Goal: Information Seeking & Learning: Learn about a topic

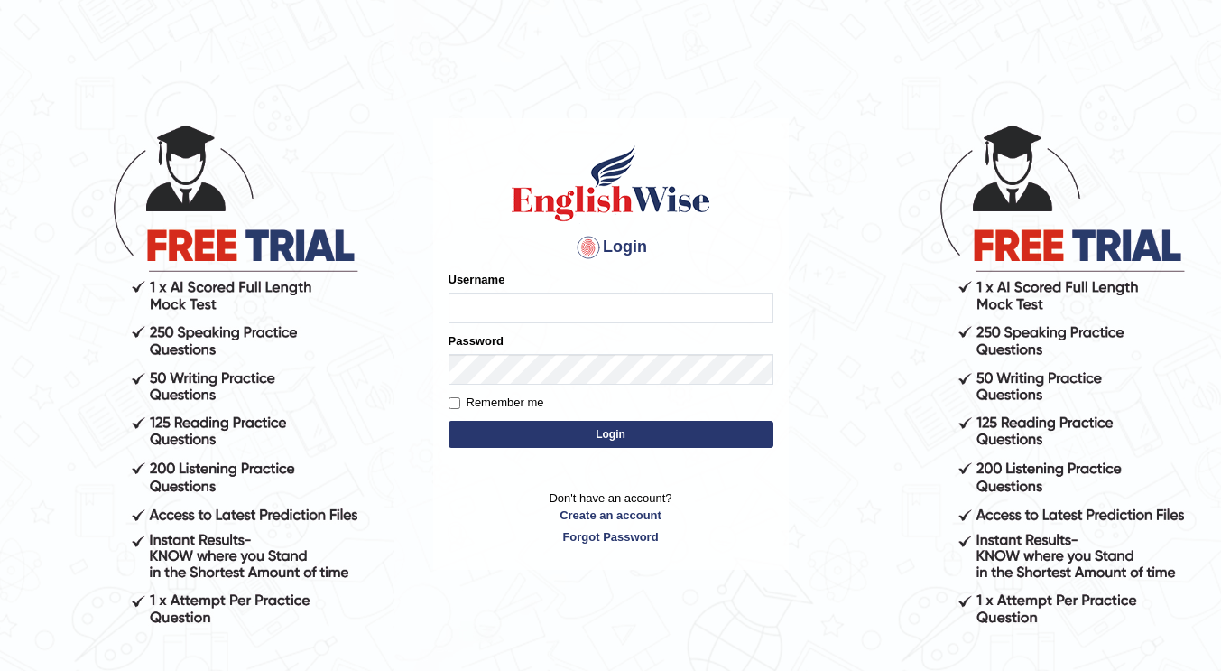
type input "Shalvin"
click at [521, 430] on button "Login" at bounding box center [611, 434] width 325 height 27
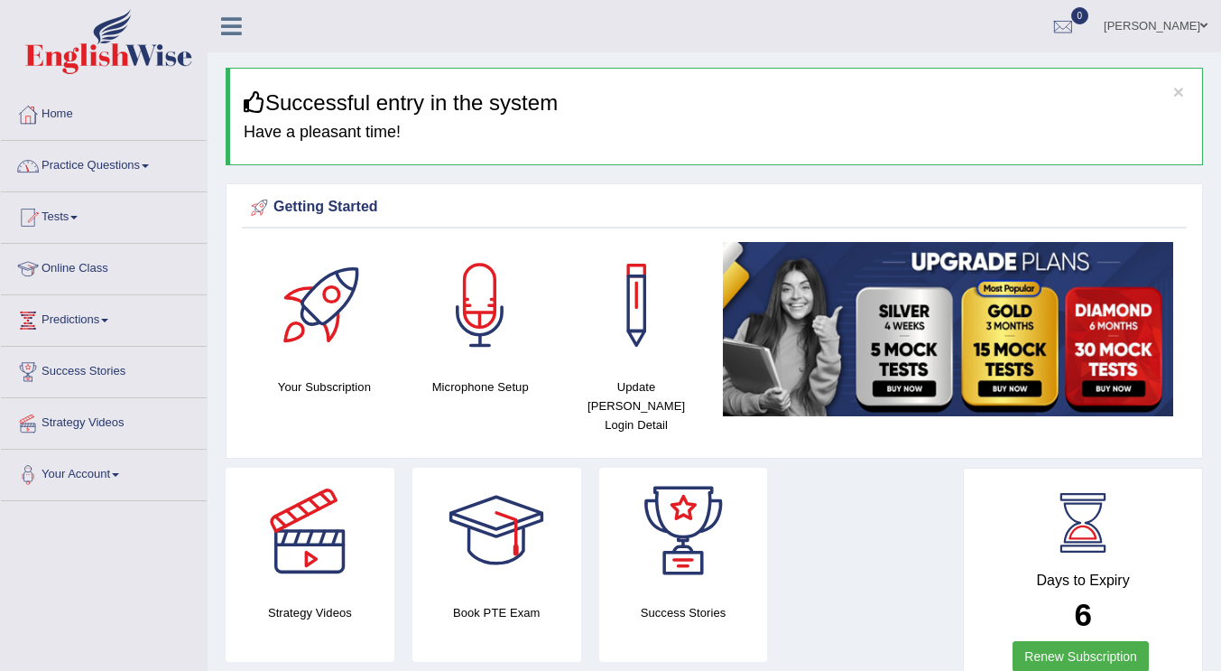
click at [149, 166] on span at bounding box center [145, 166] width 7 height 4
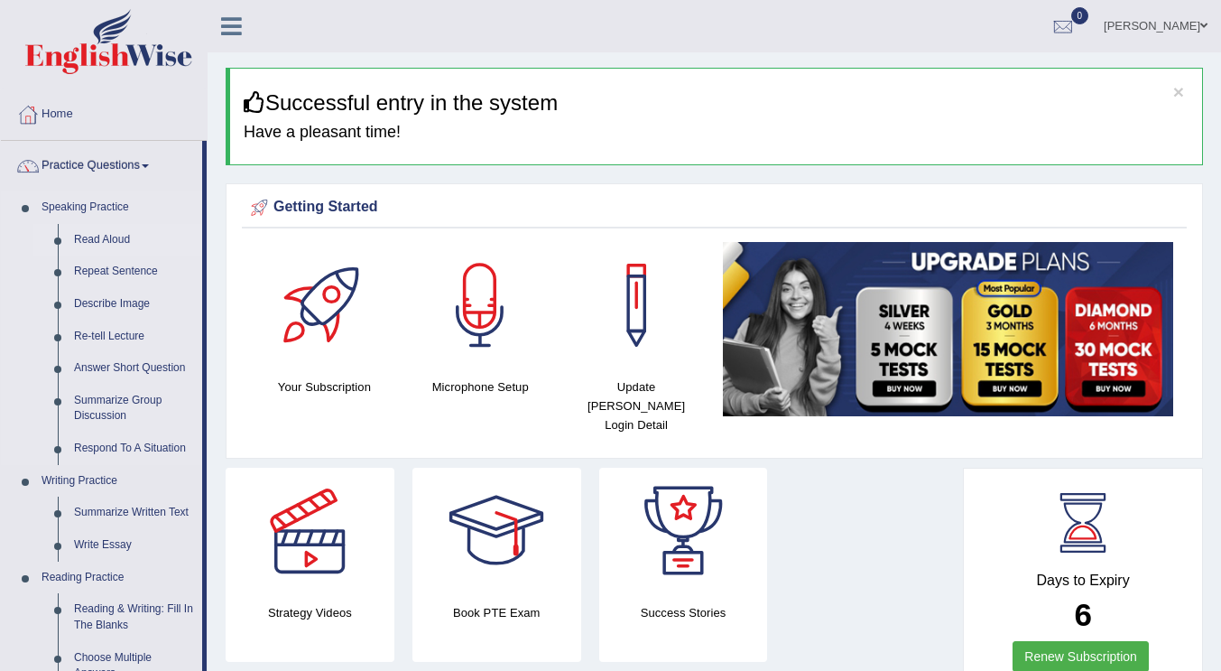
click at [125, 239] on link "Read Aloud" at bounding box center [134, 240] width 136 height 32
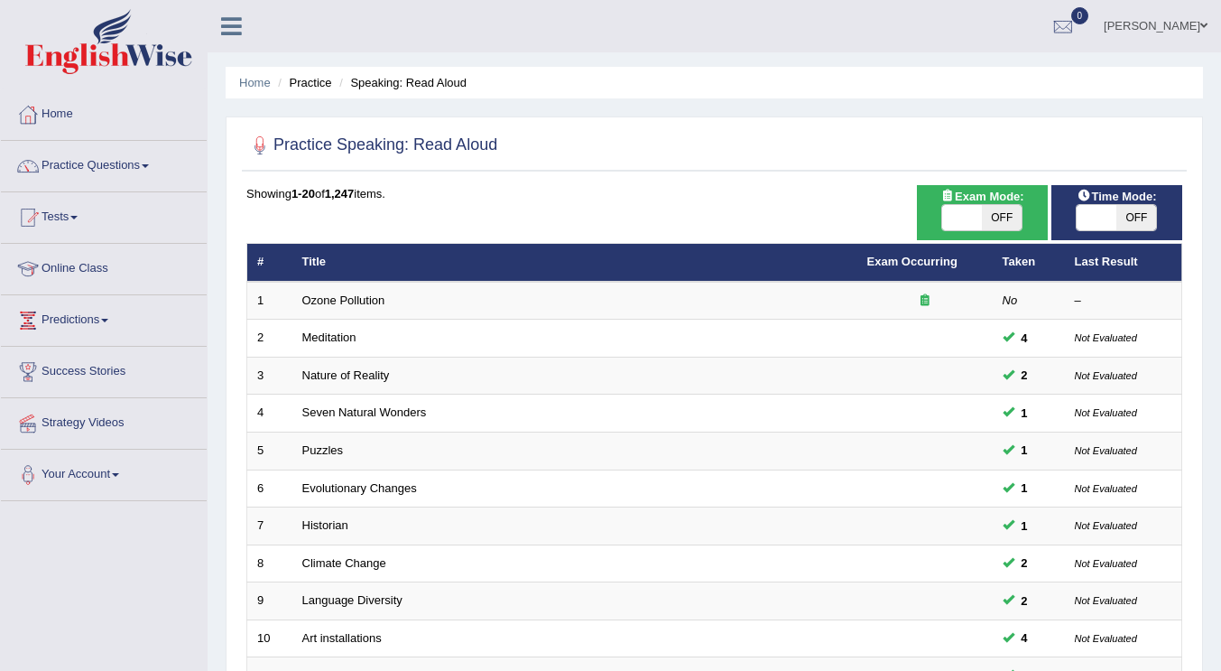
scroll to position [524, 0]
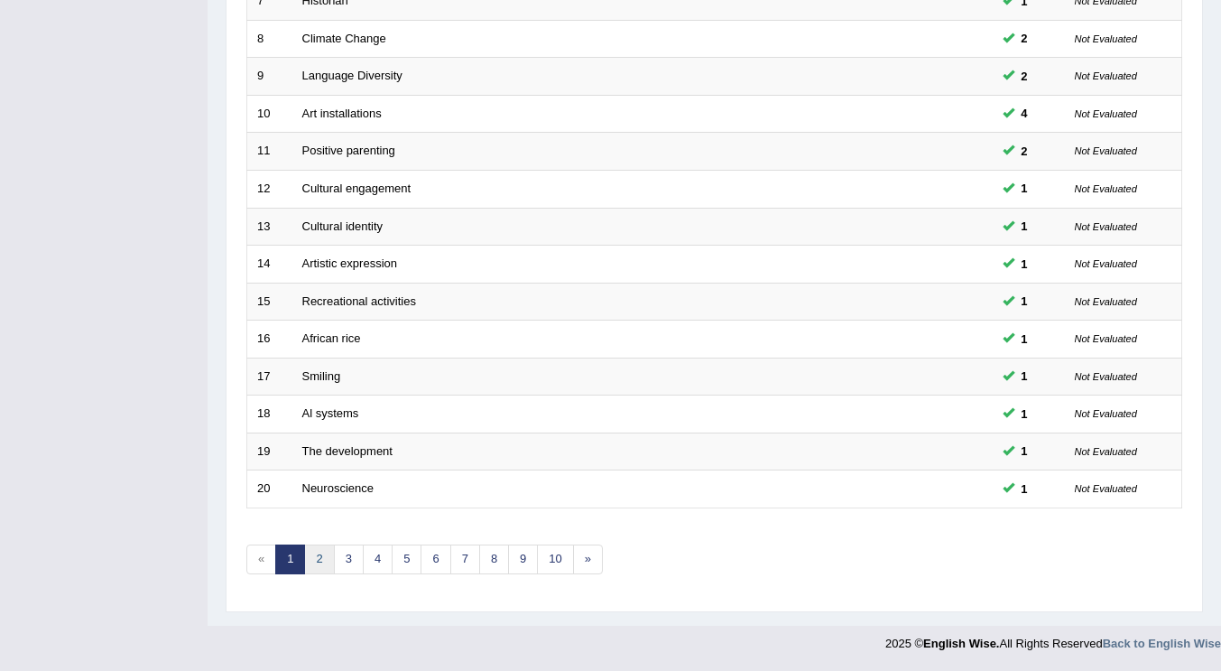
click at [324, 569] on link "2" at bounding box center [319, 559] width 30 height 30
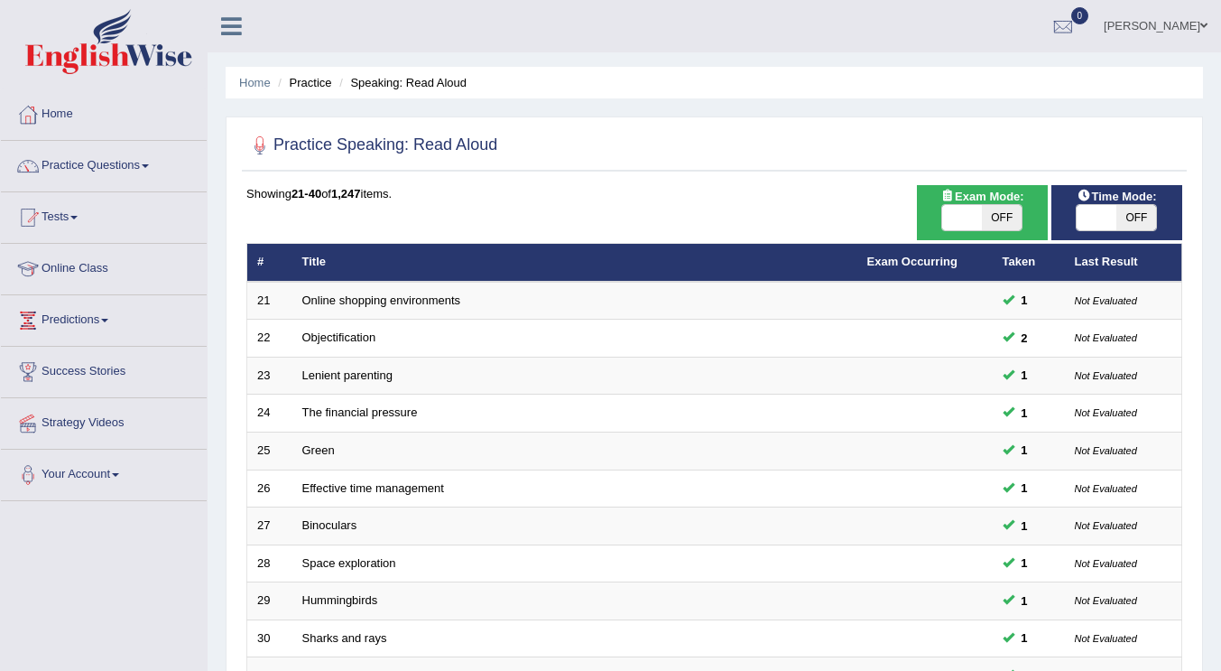
scroll to position [524, 0]
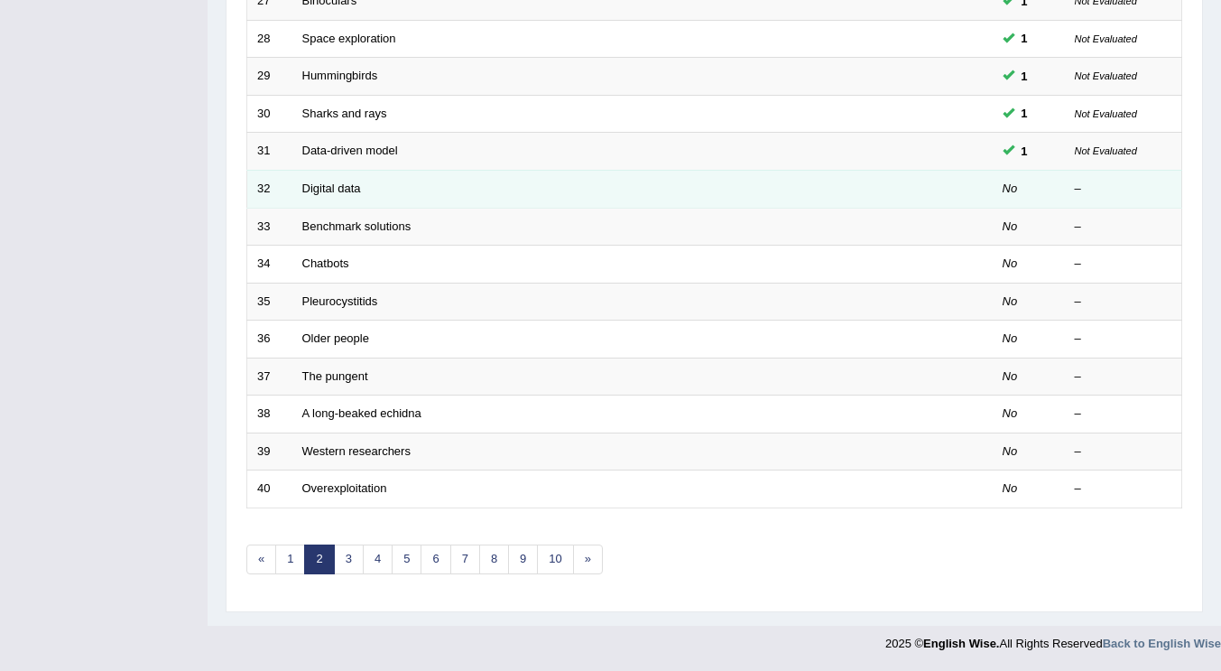
click at [322, 181] on td "Digital data" at bounding box center [574, 189] width 565 height 38
click at [322, 190] on link "Digital data" at bounding box center [331, 188] width 59 height 14
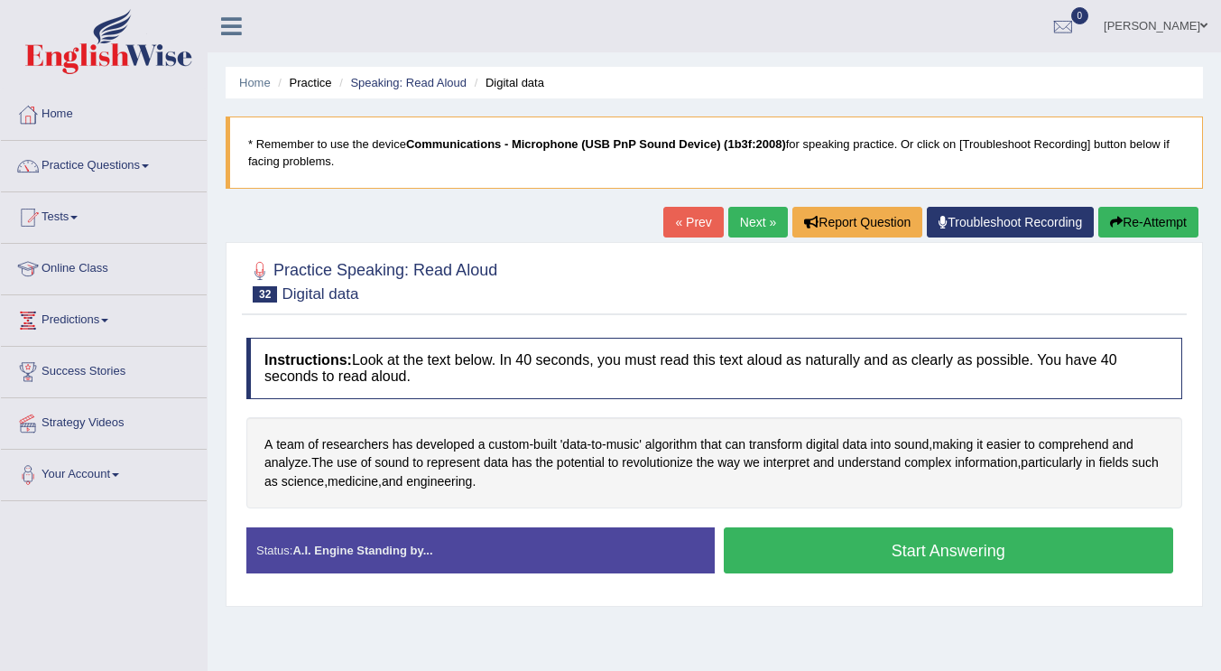
click at [849, 550] on button "Start Answering" at bounding box center [949, 550] width 450 height 46
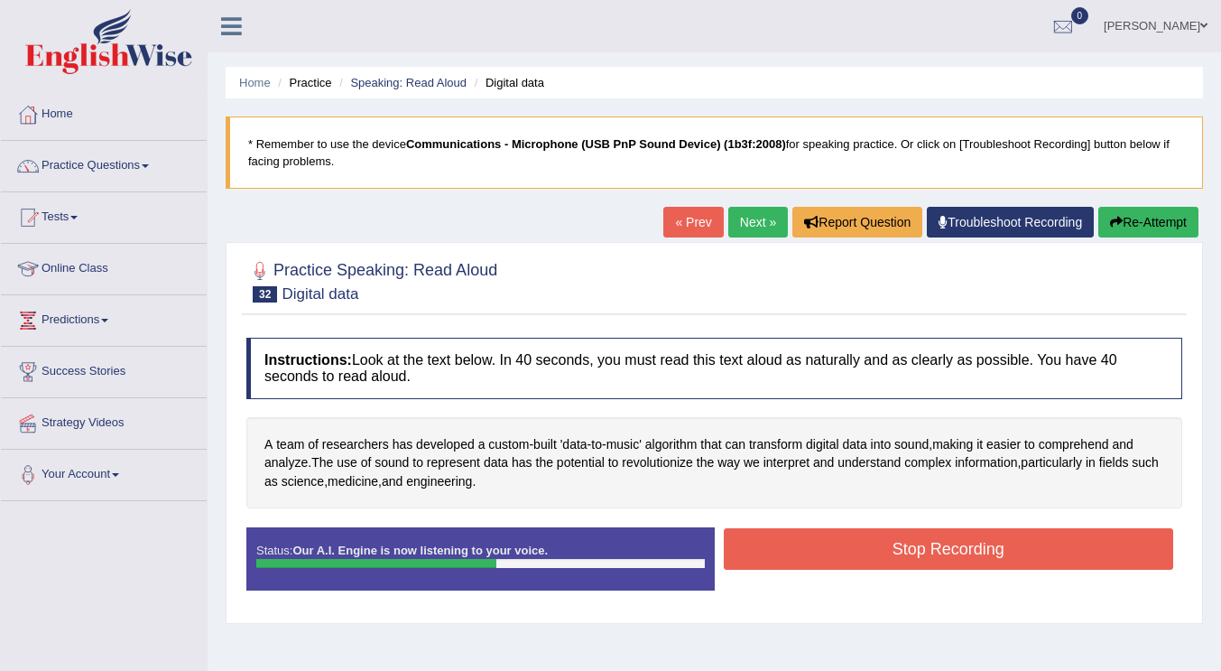
click at [799, 551] on button "Stop Recording" at bounding box center [949, 549] width 450 height 42
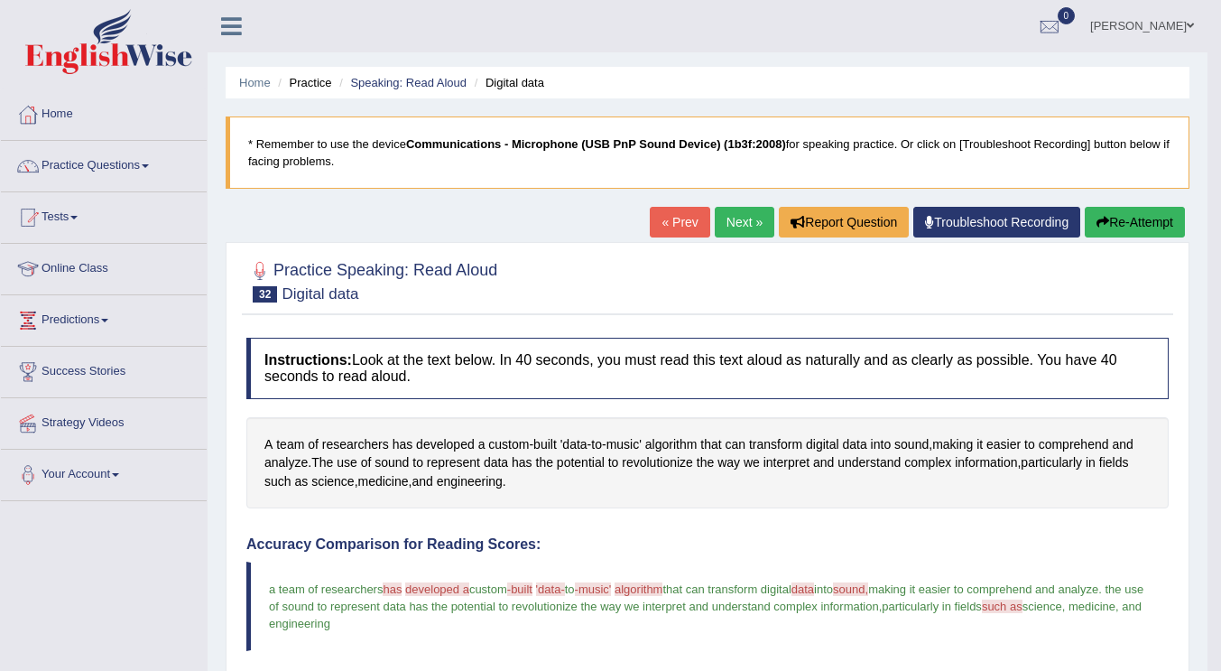
click at [728, 218] on link "Next »" at bounding box center [745, 222] width 60 height 31
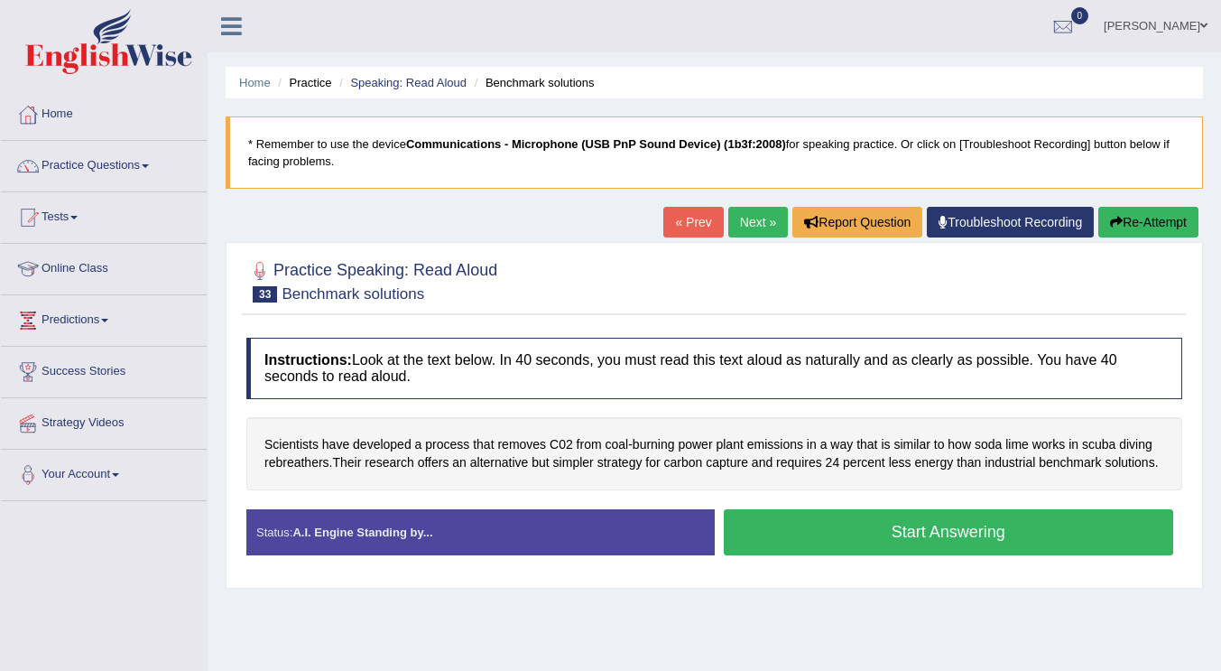
click at [847, 541] on button "Start Answering" at bounding box center [949, 532] width 450 height 46
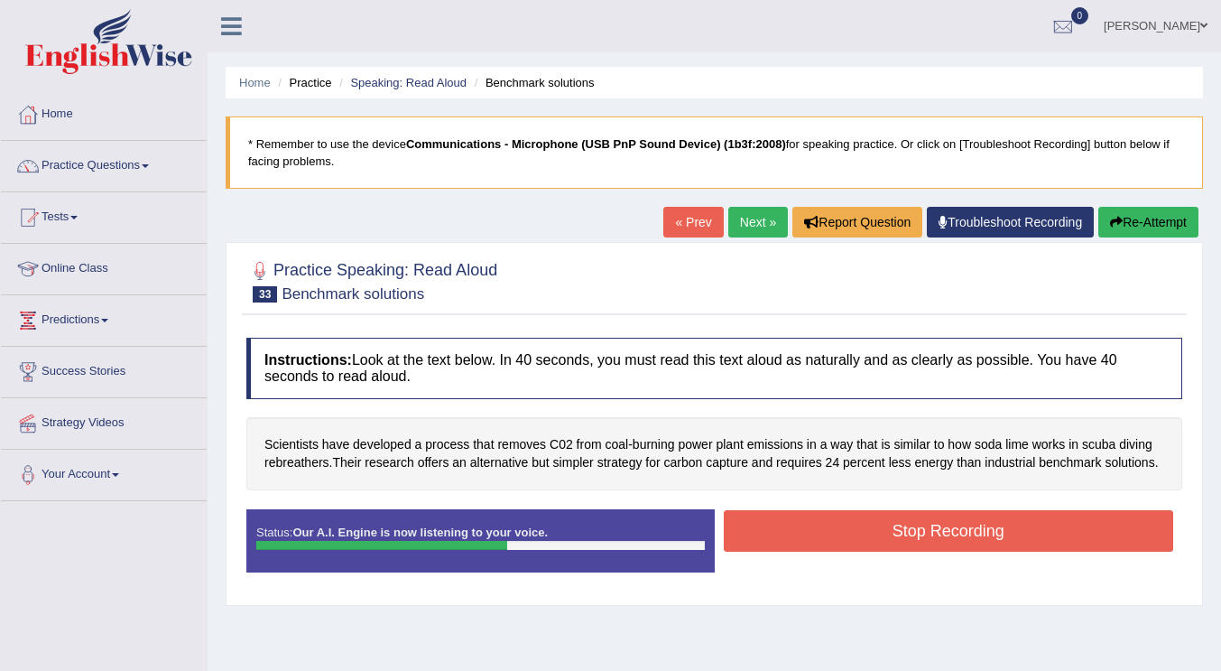
click at [800, 529] on button "Stop Recording" at bounding box center [949, 531] width 450 height 42
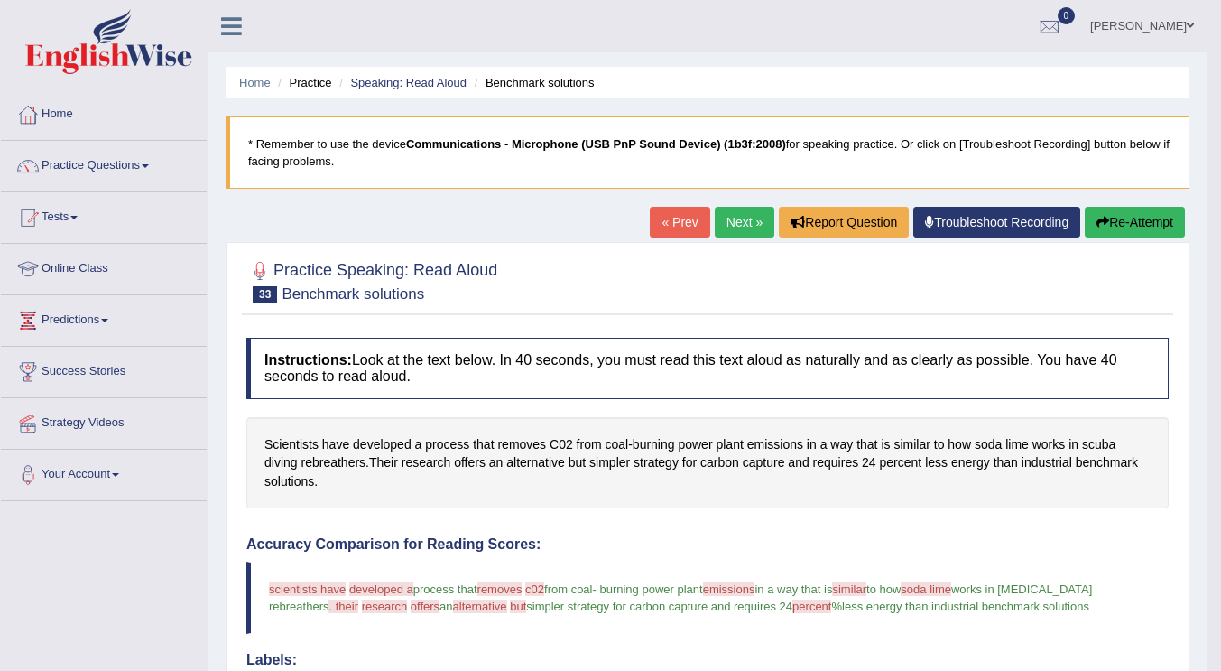
click at [740, 230] on link "Next »" at bounding box center [745, 222] width 60 height 31
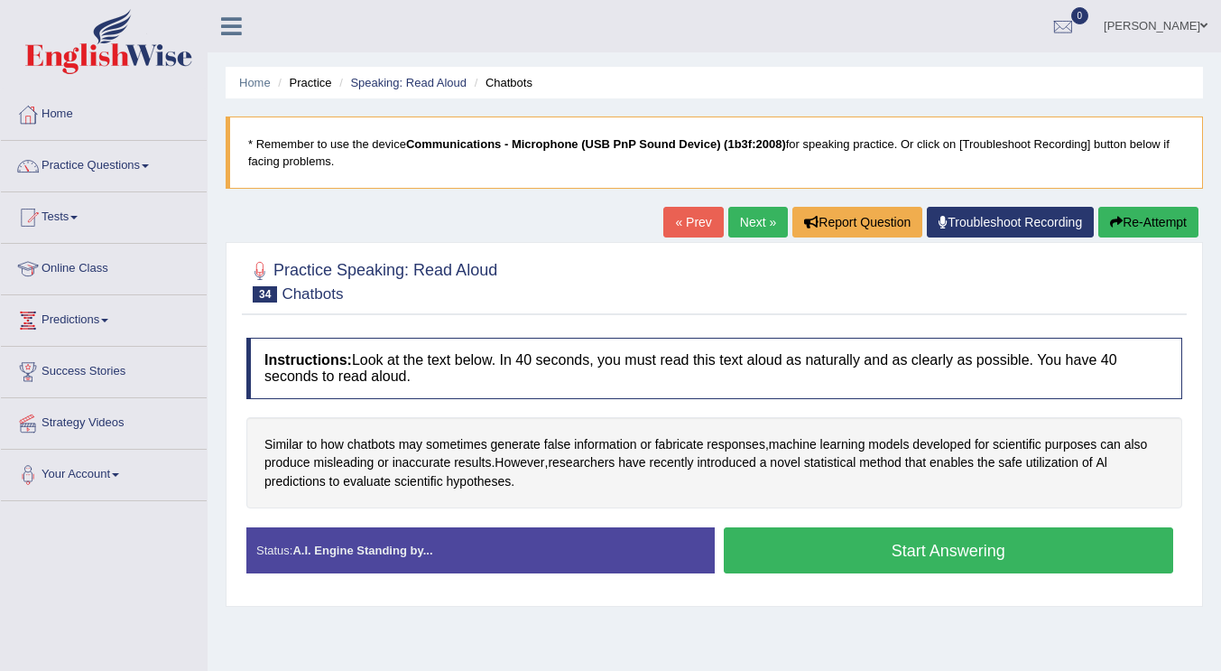
click at [855, 551] on button "Start Answering" at bounding box center [949, 550] width 450 height 46
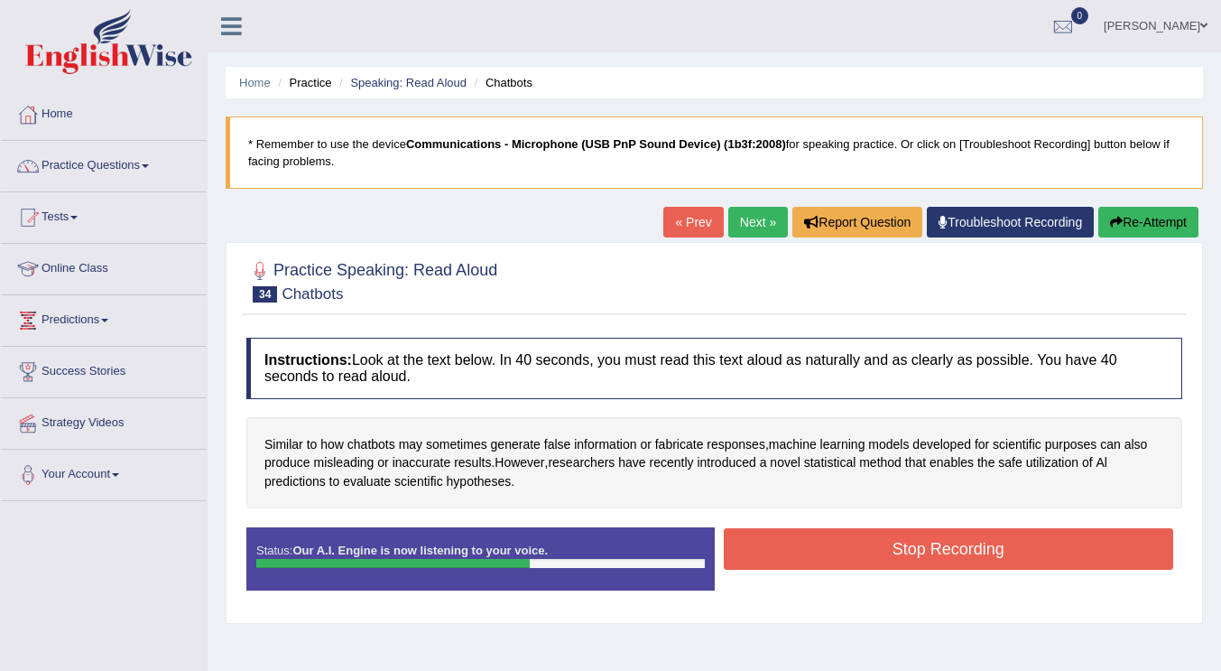
click at [814, 554] on button "Stop Recording" at bounding box center [949, 549] width 450 height 42
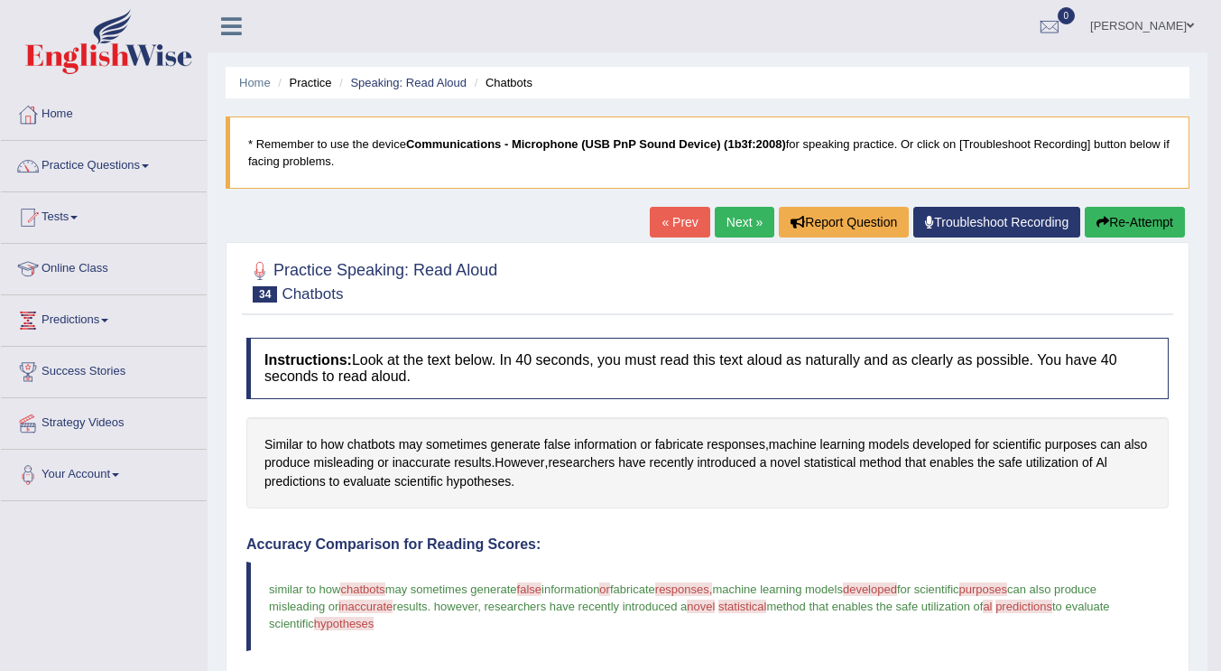
click at [741, 218] on link "Next »" at bounding box center [745, 222] width 60 height 31
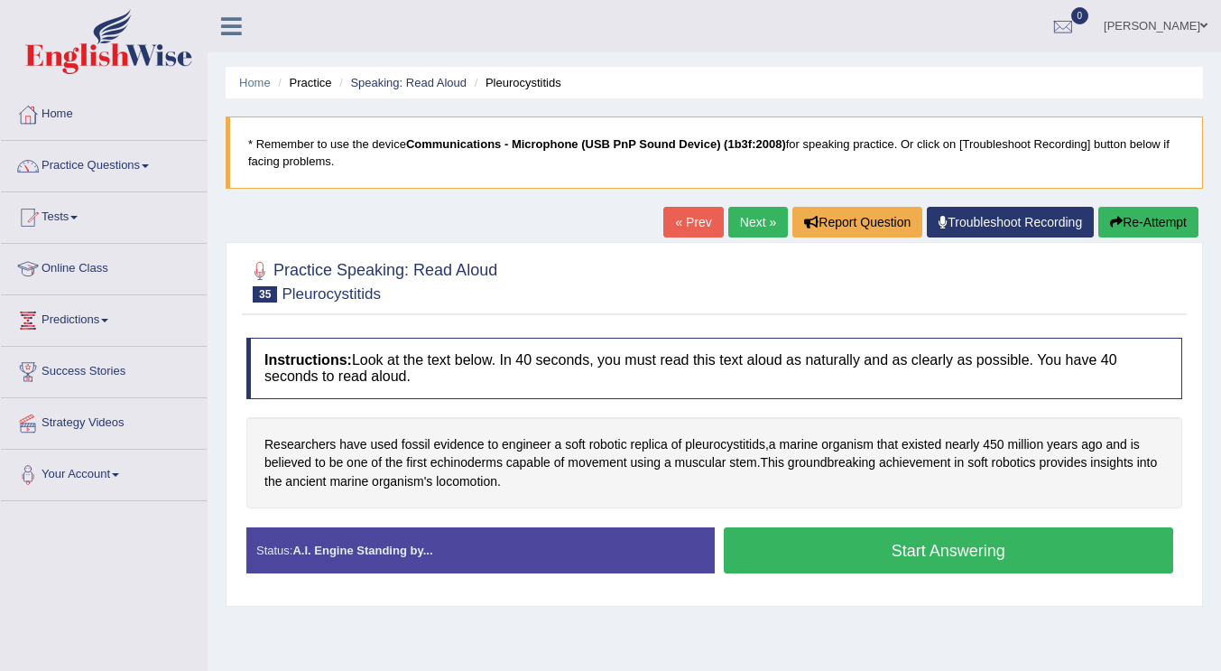
click at [842, 556] on button "Start Answering" at bounding box center [949, 550] width 450 height 46
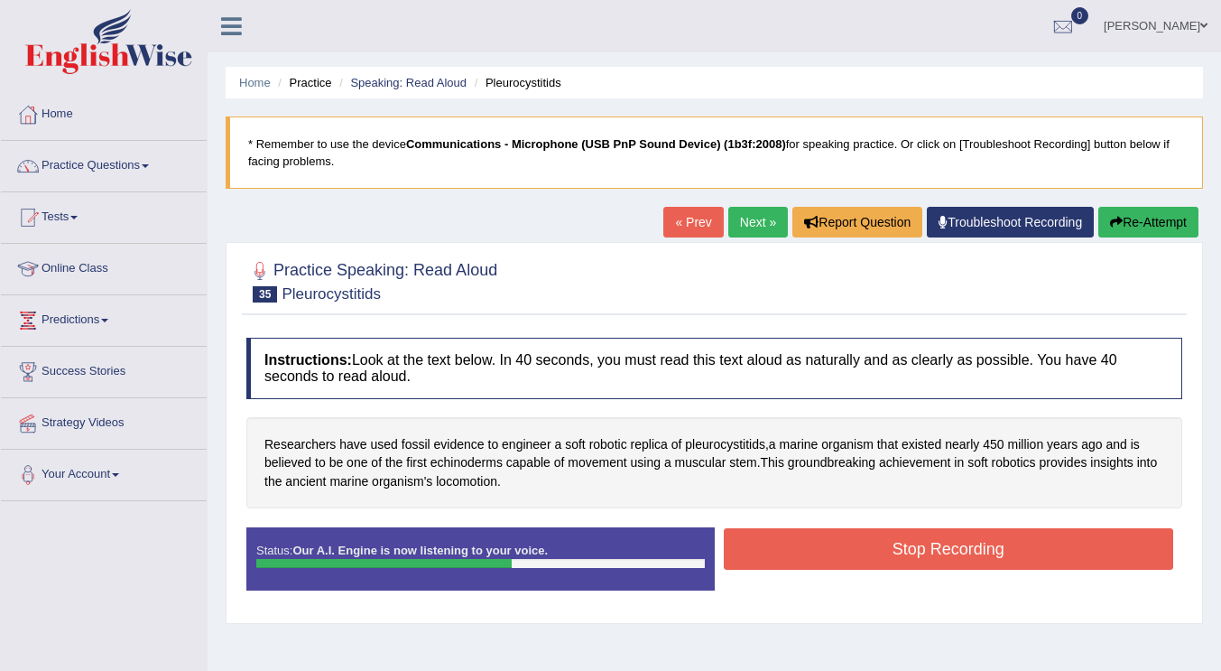
click at [842, 556] on button "Stop Recording" at bounding box center [949, 549] width 450 height 42
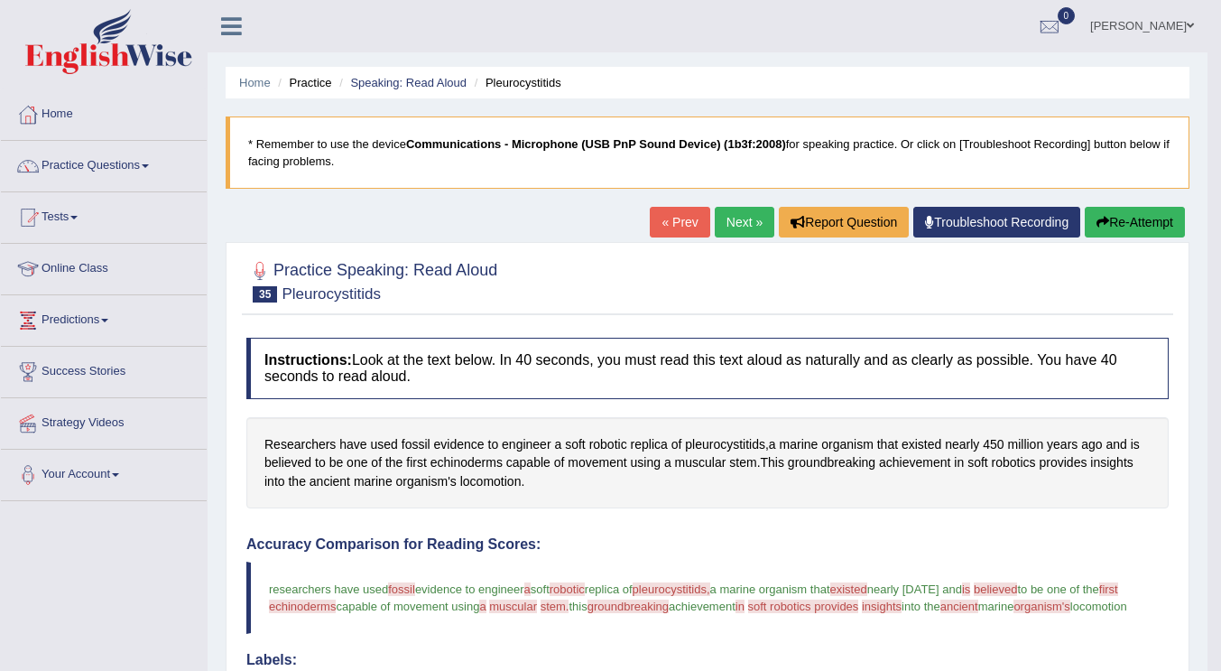
click at [728, 217] on link "Next »" at bounding box center [745, 222] width 60 height 31
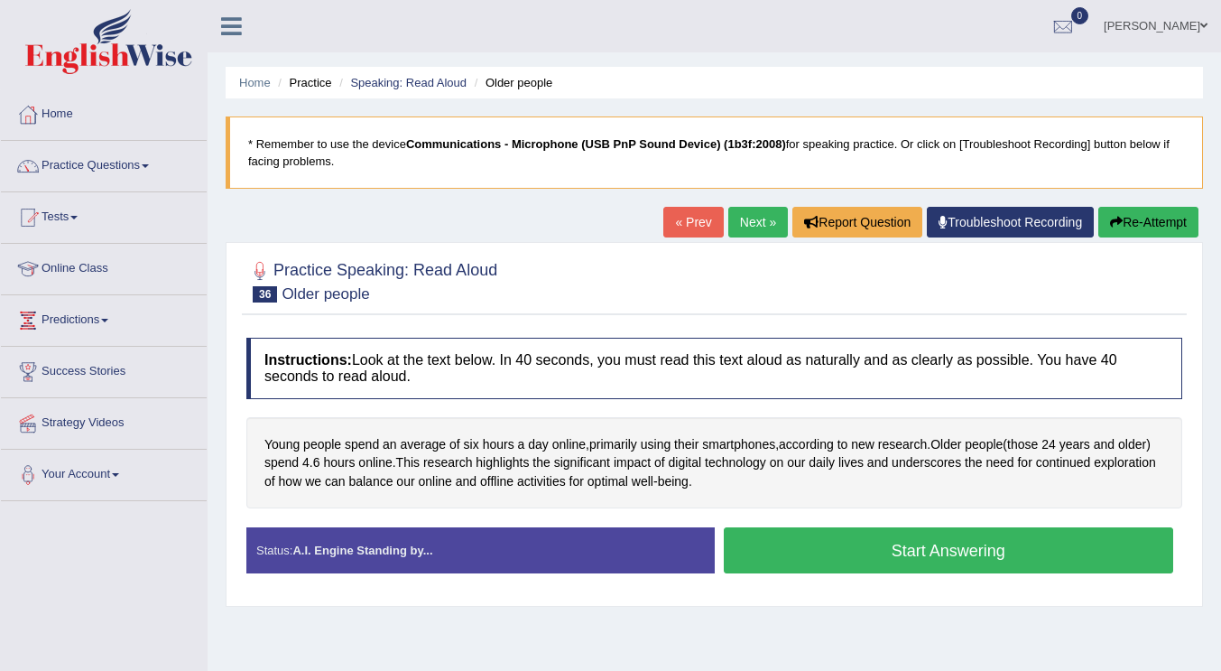
click at [822, 562] on button "Start Answering" at bounding box center [949, 550] width 450 height 46
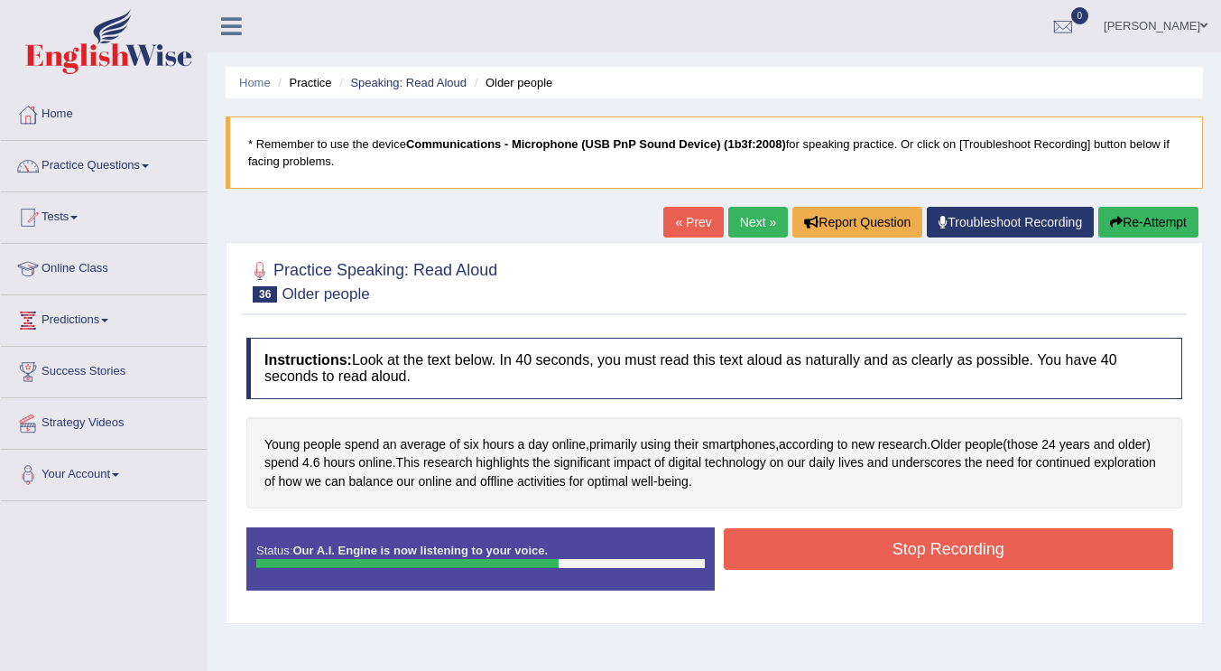
click at [822, 562] on button "Stop Recording" at bounding box center [949, 549] width 450 height 42
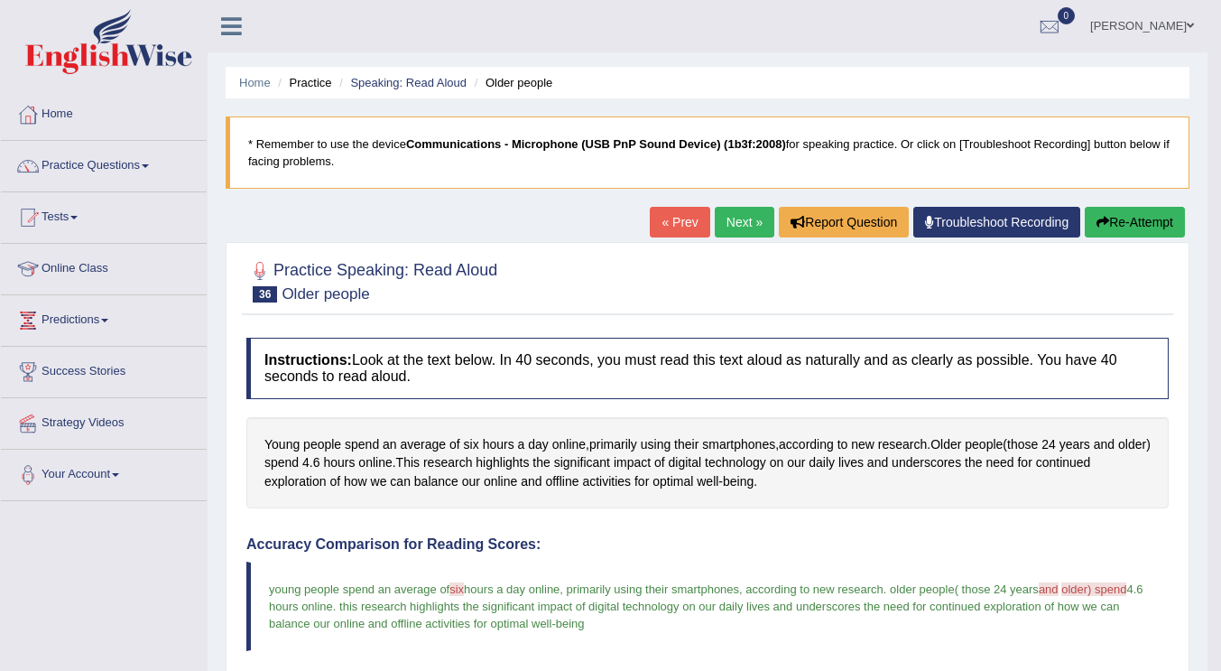
click at [733, 224] on link "Next »" at bounding box center [745, 222] width 60 height 31
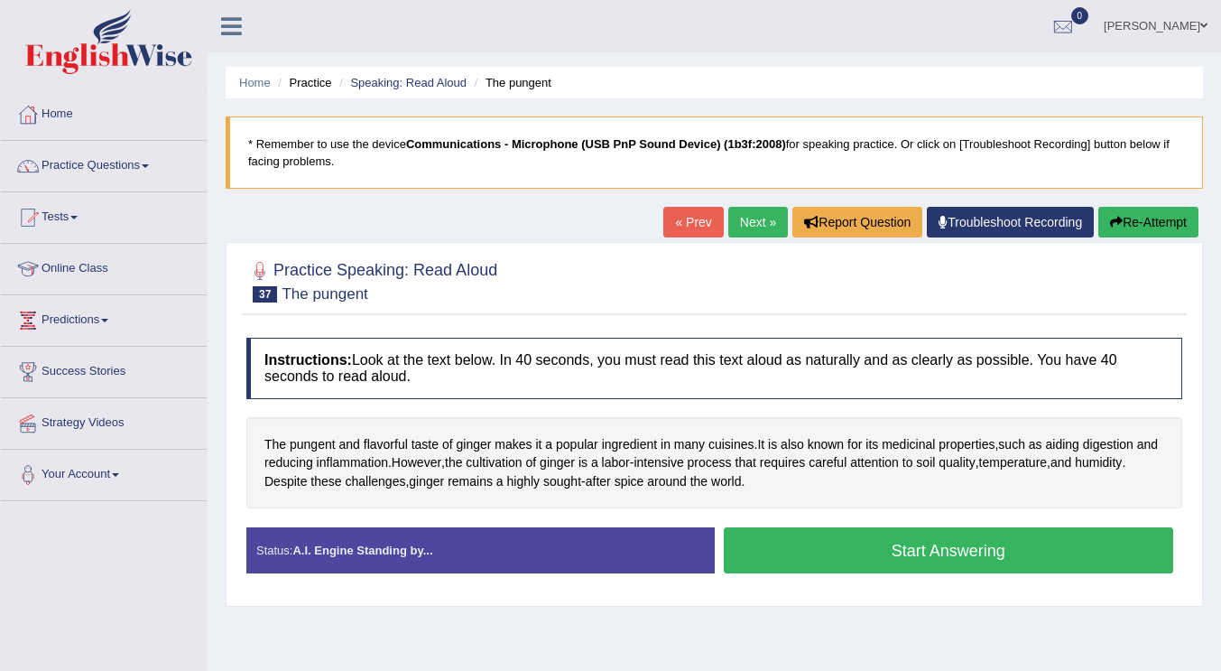
click at [833, 555] on button "Start Answering" at bounding box center [949, 550] width 450 height 46
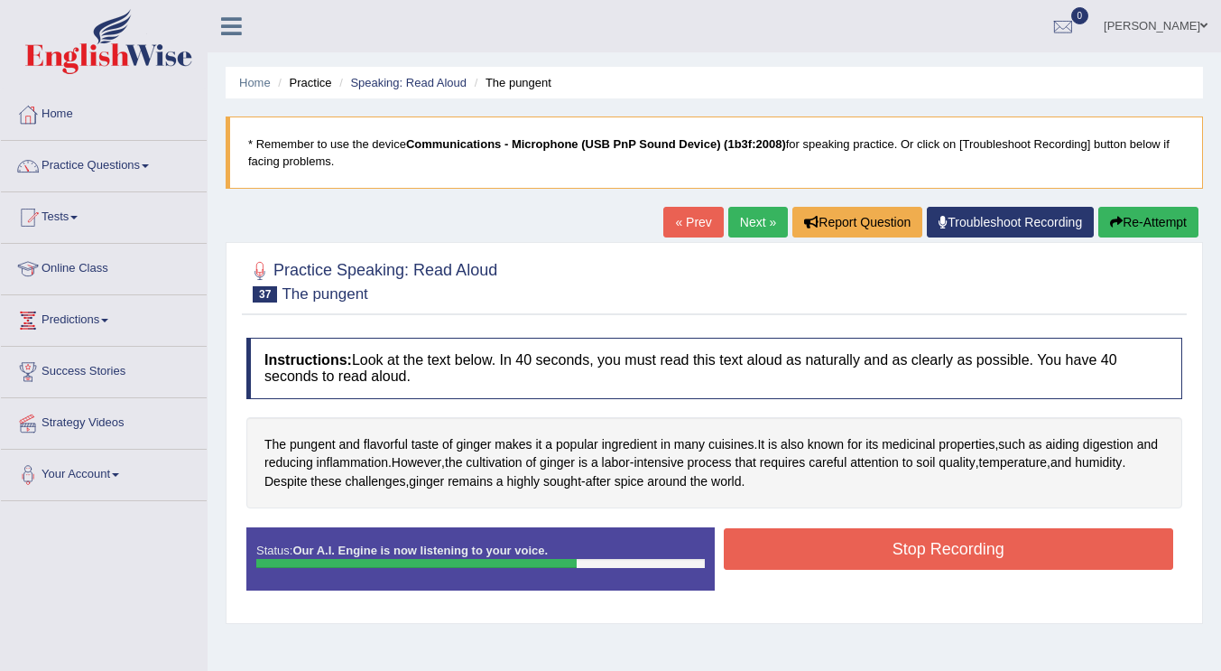
click at [833, 555] on button "Stop Recording" at bounding box center [949, 549] width 450 height 42
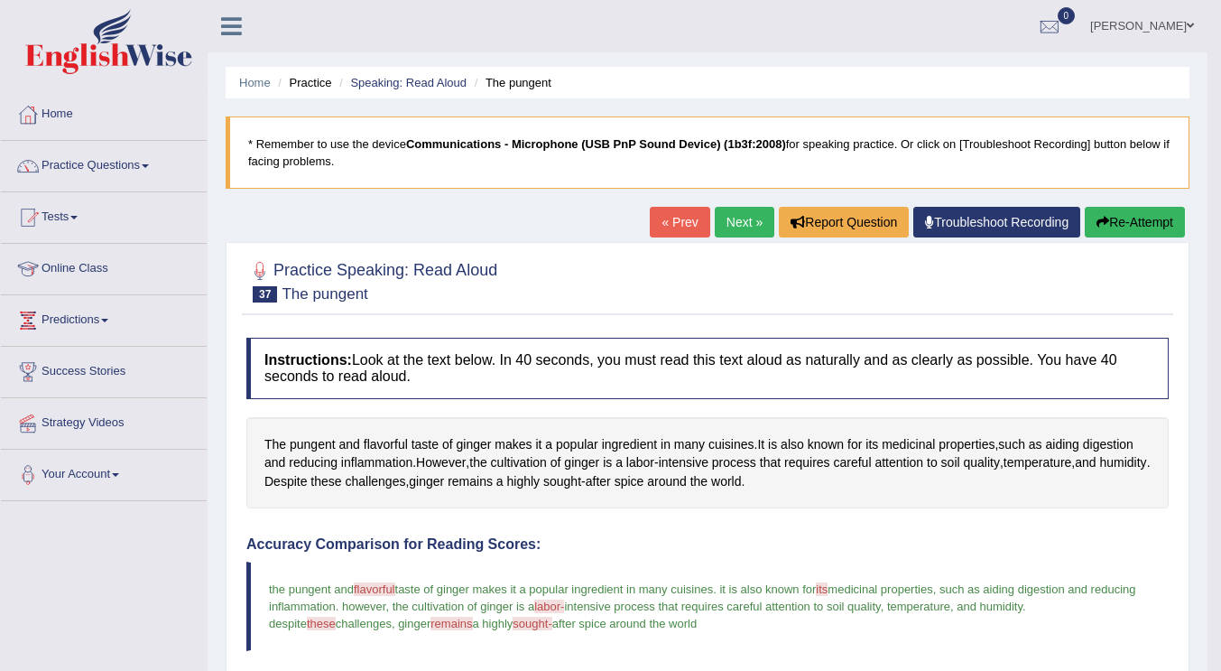
click at [736, 224] on link "Next »" at bounding box center [745, 222] width 60 height 31
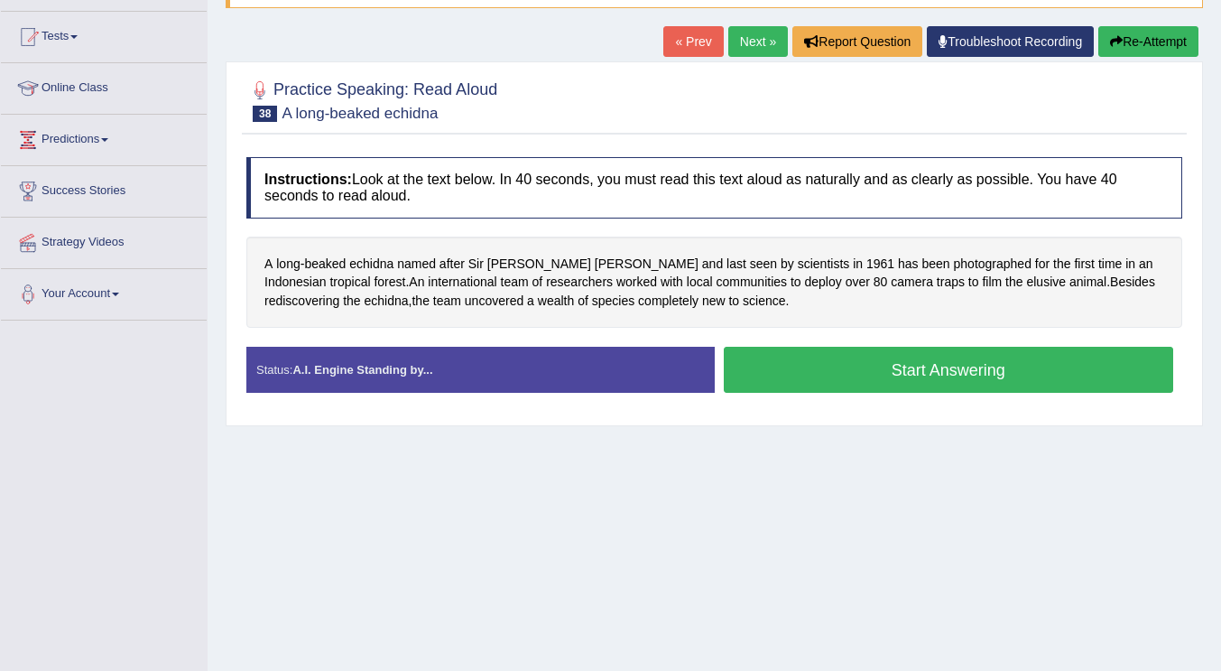
scroll to position [192, 0]
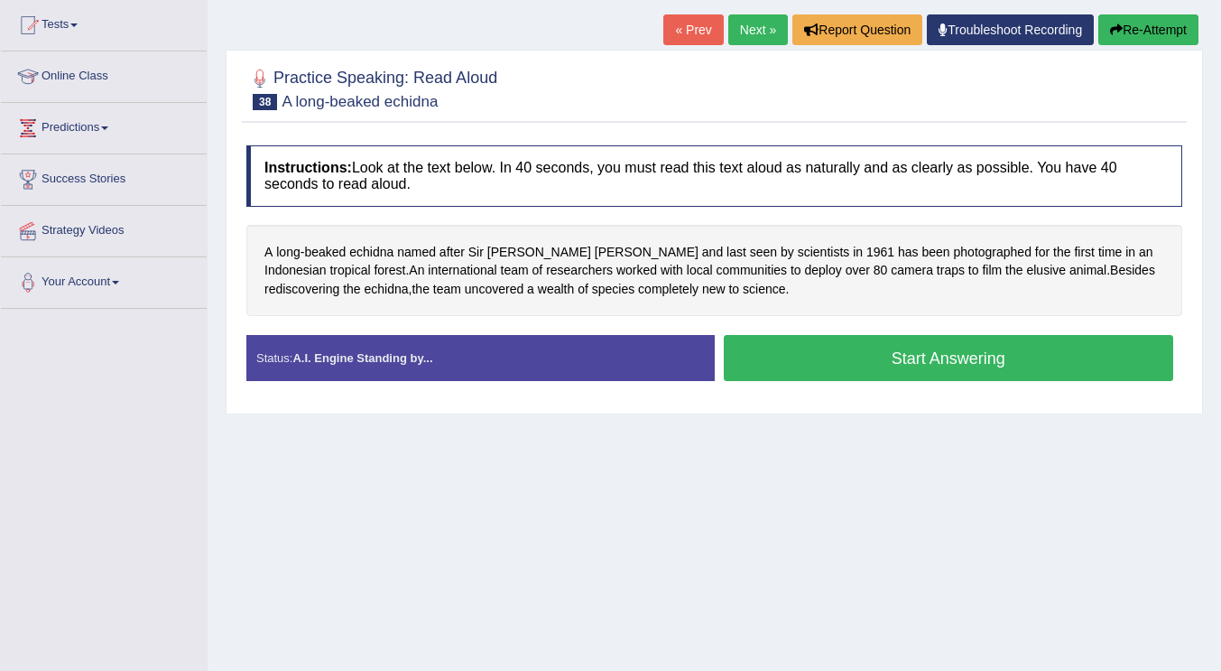
click at [929, 358] on button "Start Answering" at bounding box center [949, 358] width 450 height 46
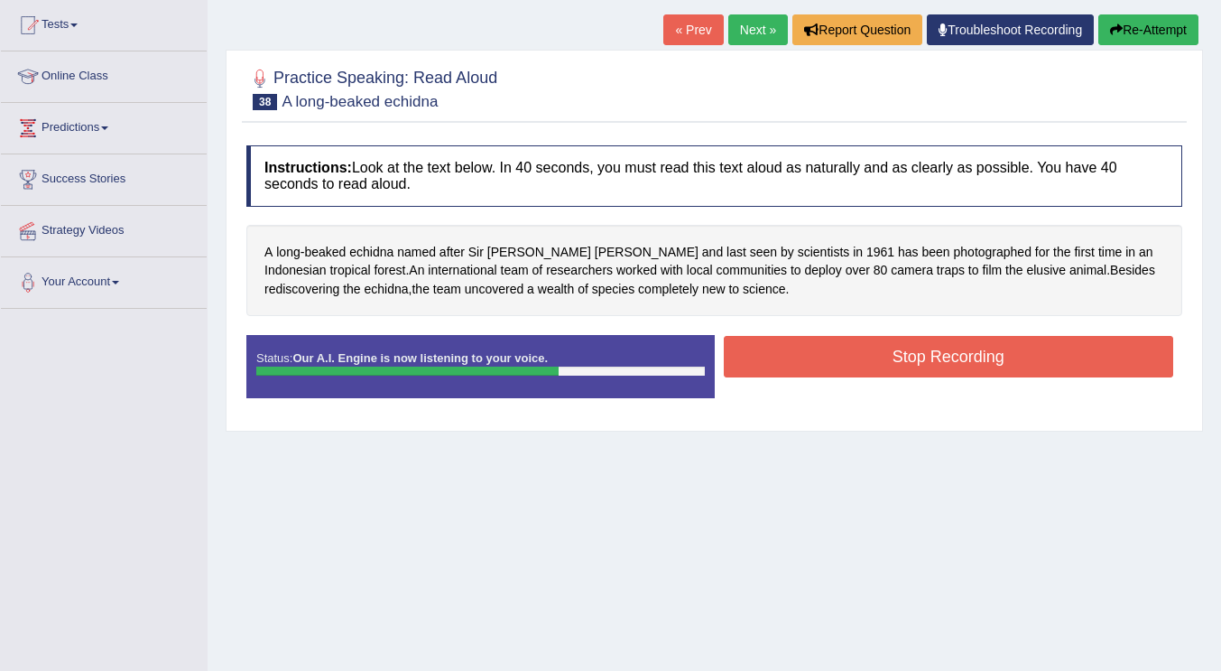
click at [929, 358] on button "Stop Recording" at bounding box center [949, 357] width 450 height 42
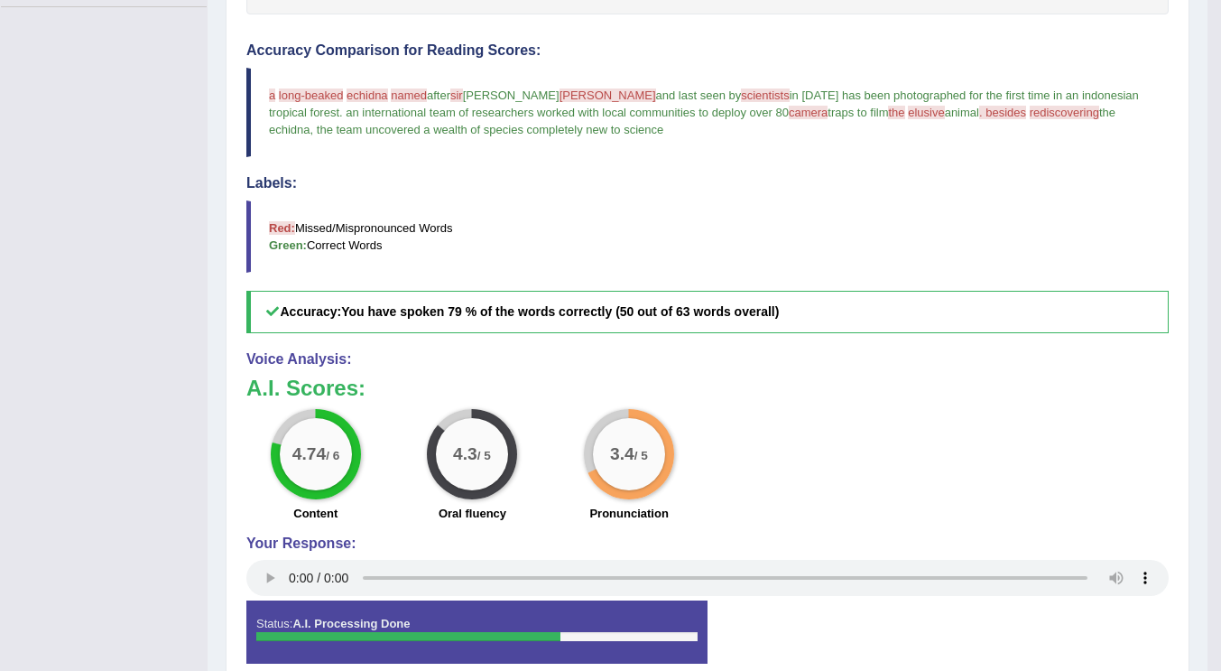
scroll to position [0, 0]
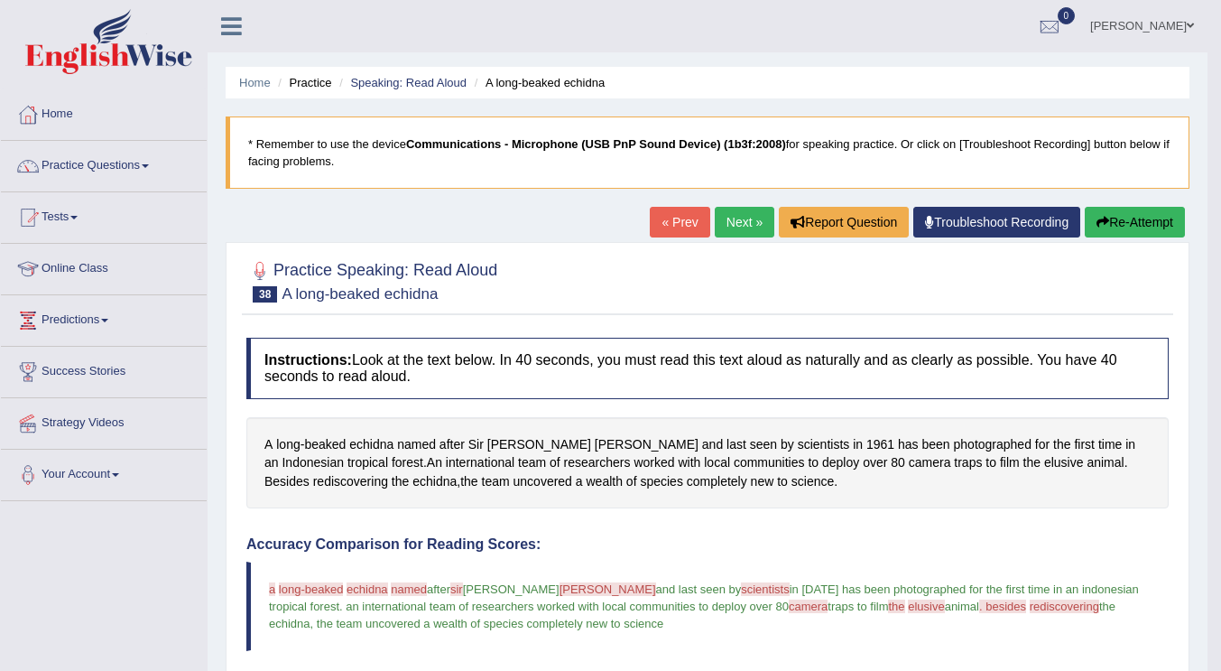
click at [736, 217] on link "Next »" at bounding box center [745, 222] width 60 height 31
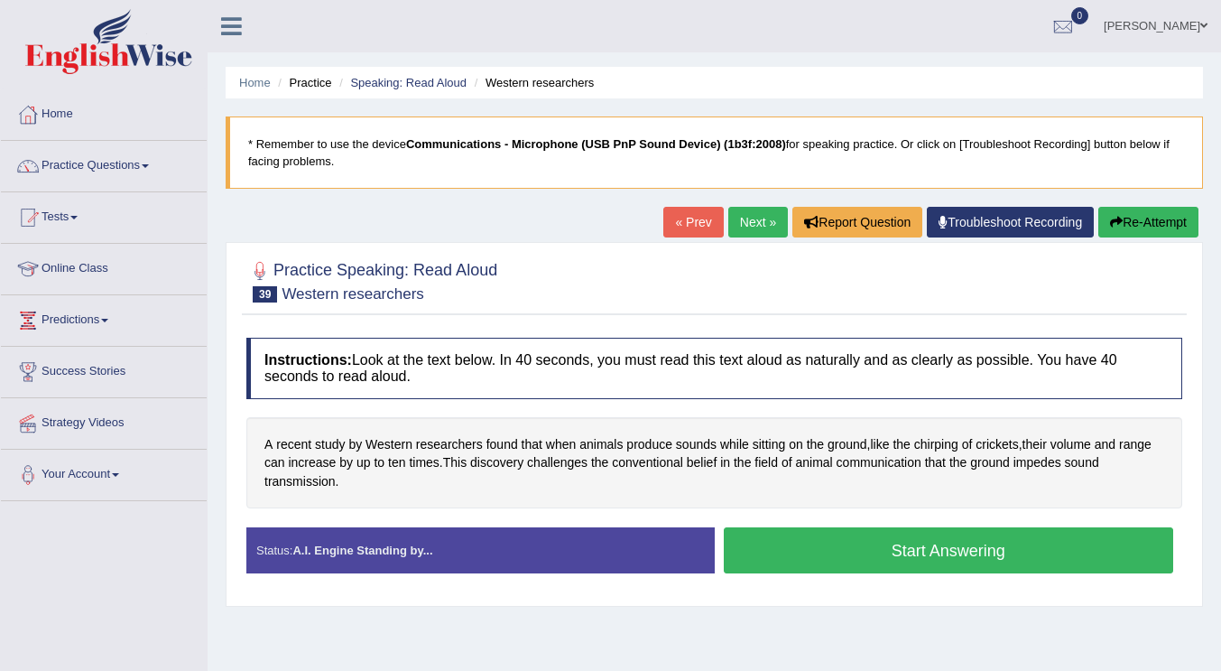
click at [803, 542] on button "Start Answering" at bounding box center [949, 550] width 450 height 46
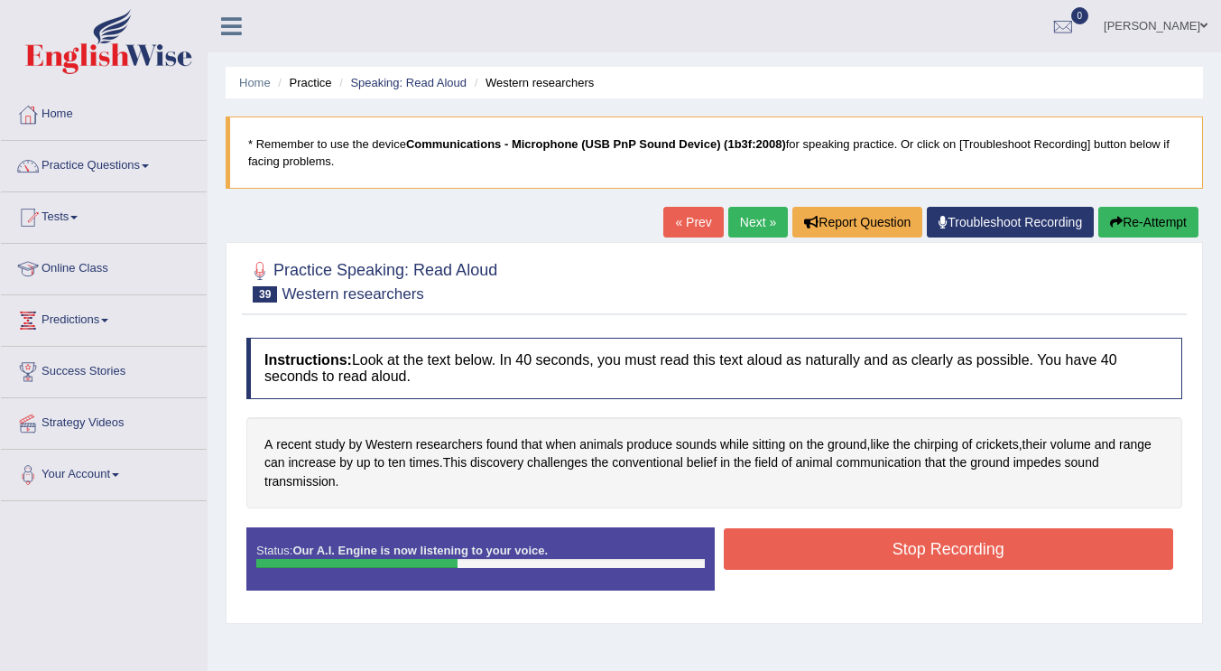
click at [803, 542] on button "Stop Recording" at bounding box center [949, 549] width 450 height 42
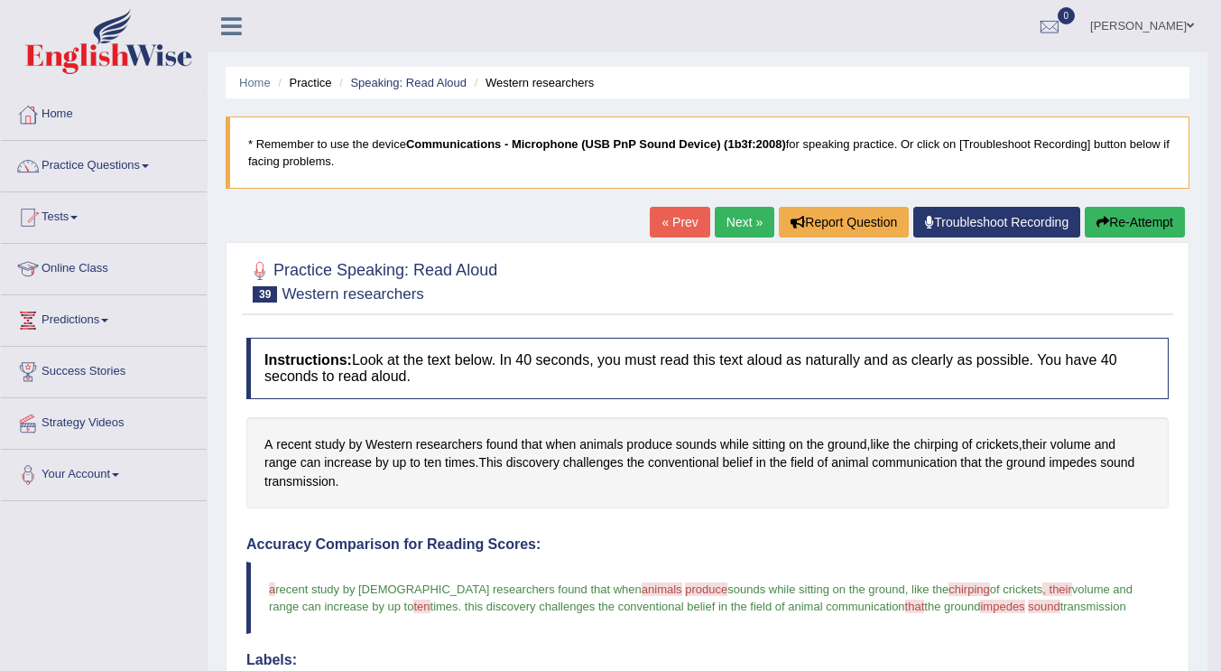
click at [733, 223] on link "Next »" at bounding box center [745, 222] width 60 height 31
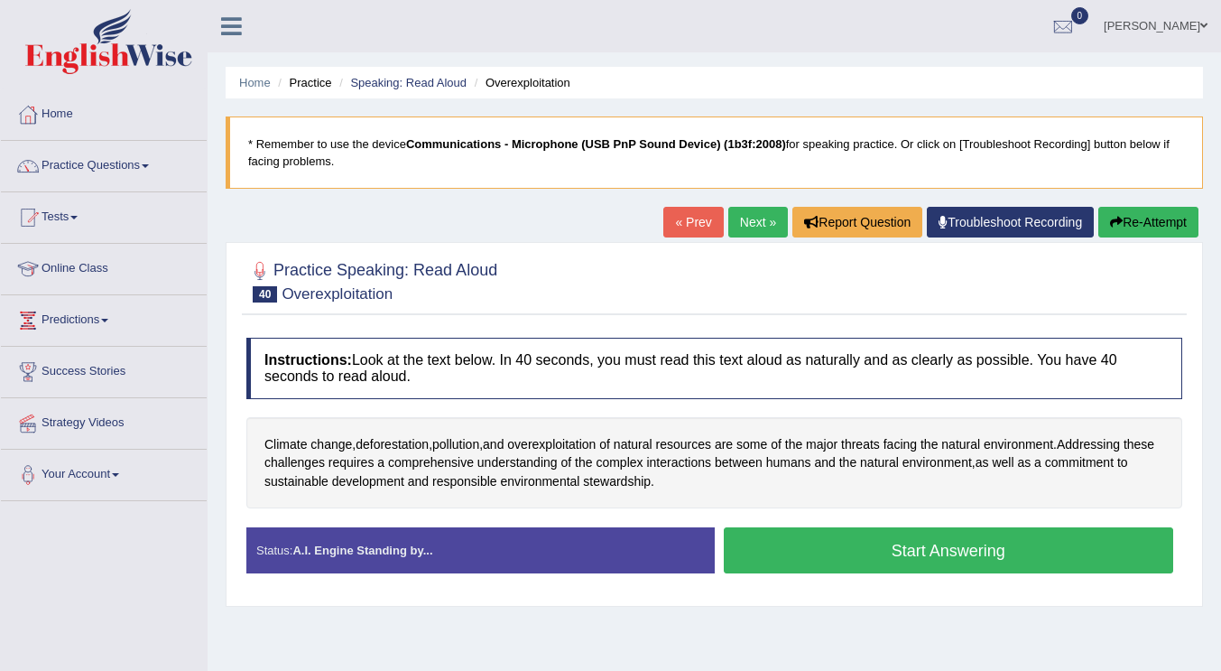
click at [886, 550] on button "Start Answering" at bounding box center [949, 550] width 450 height 46
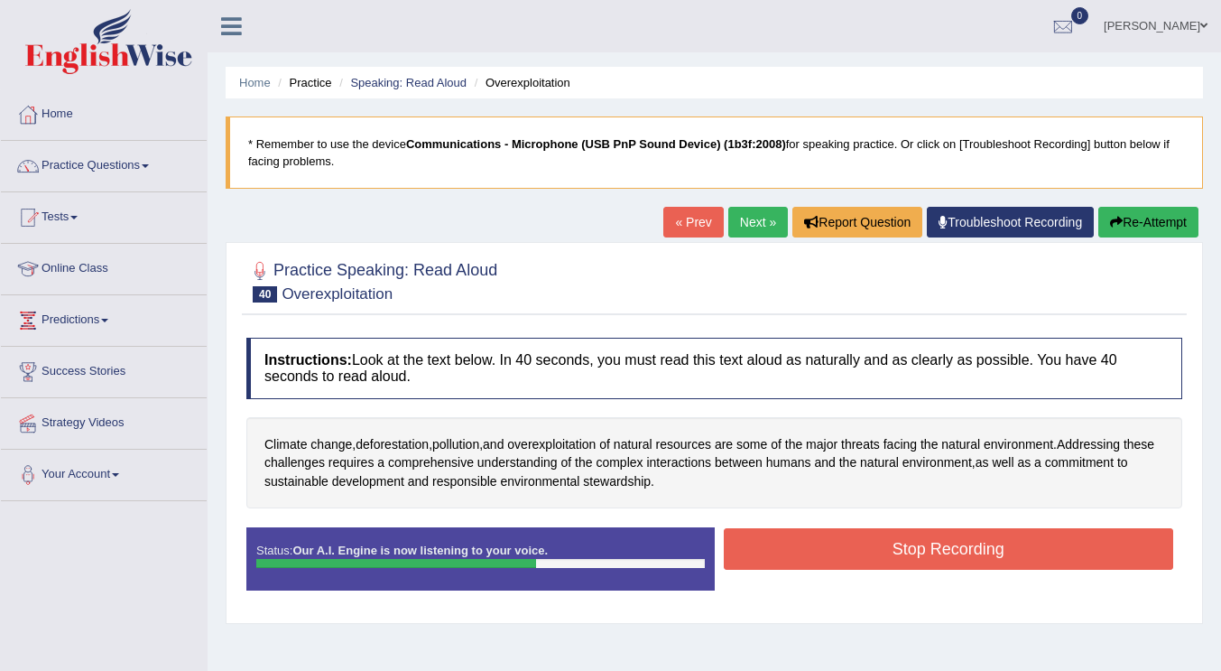
click at [886, 550] on button "Stop Recording" at bounding box center [949, 549] width 450 height 42
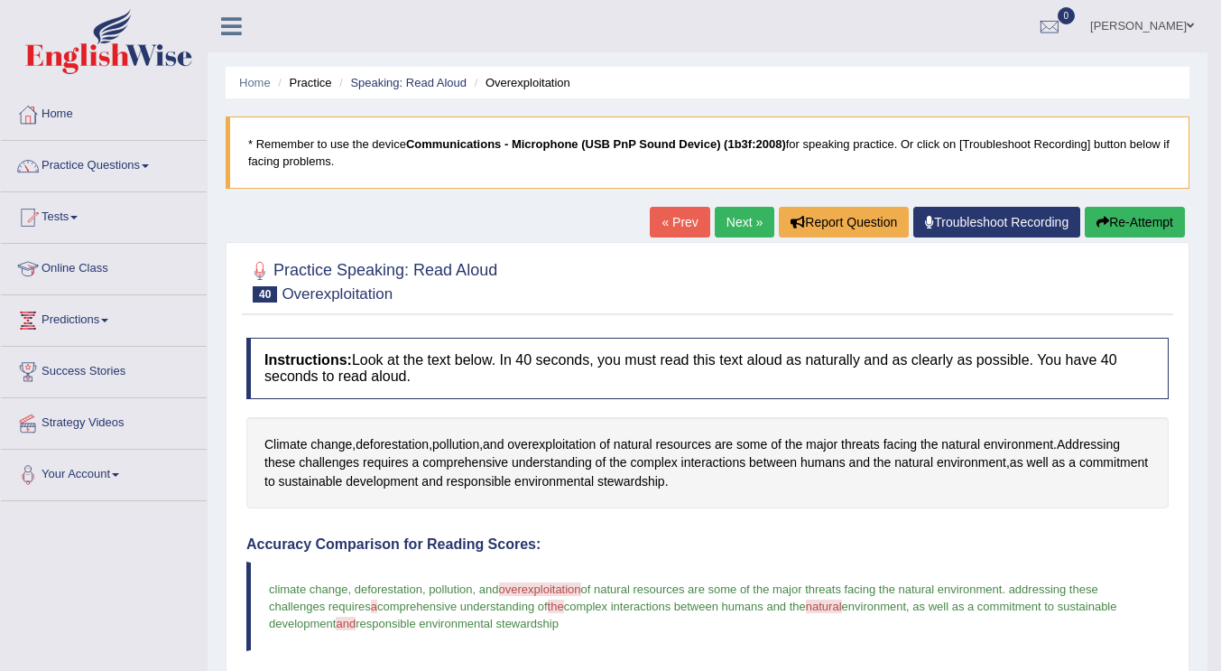
click at [730, 220] on link "Next »" at bounding box center [745, 222] width 60 height 31
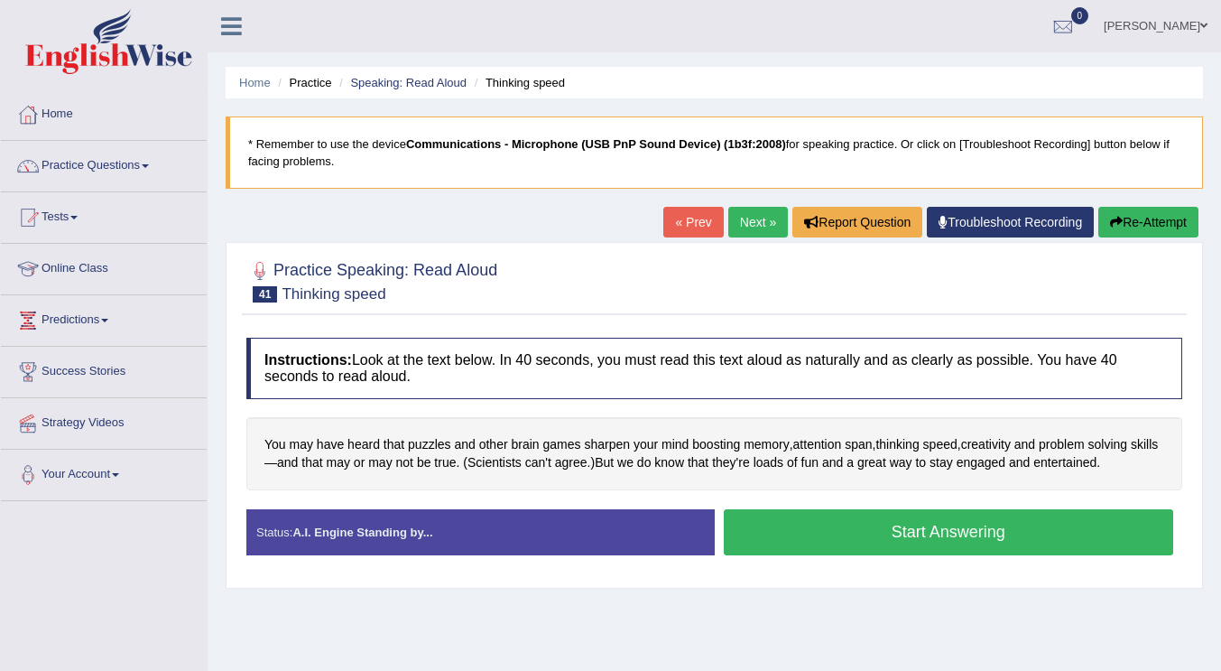
click at [797, 534] on button "Start Answering" at bounding box center [949, 532] width 450 height 46
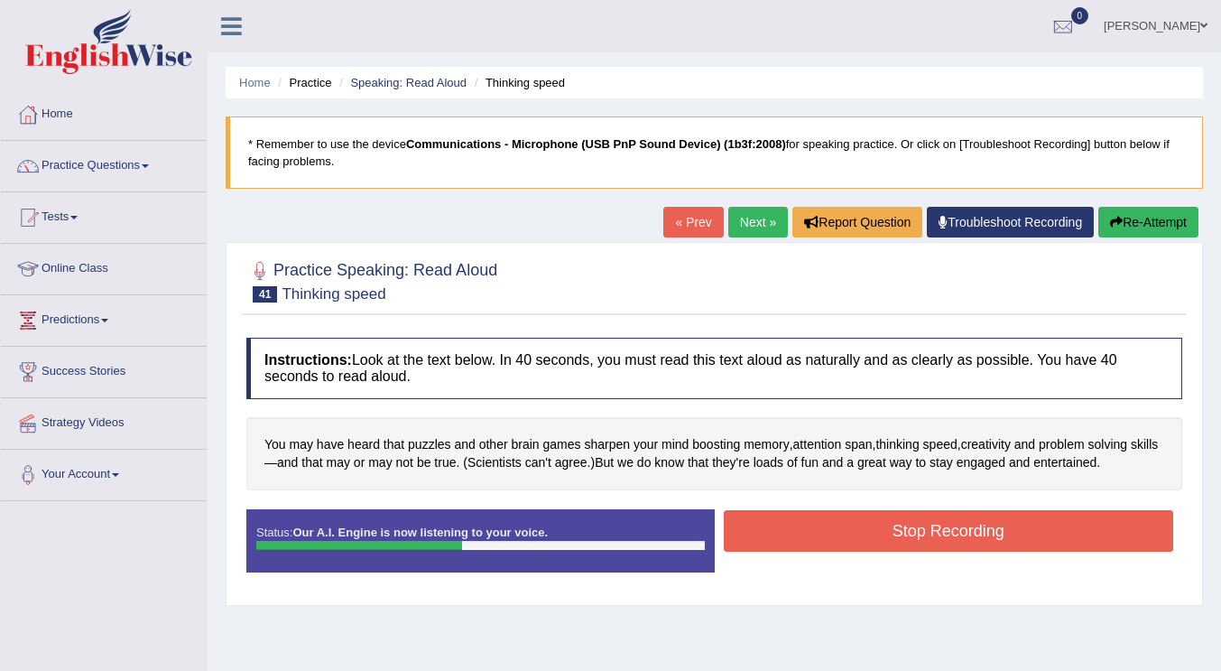
click at [831, 537] on button "Stop Recording" at bounding box center [949, 531] width 450 height 42
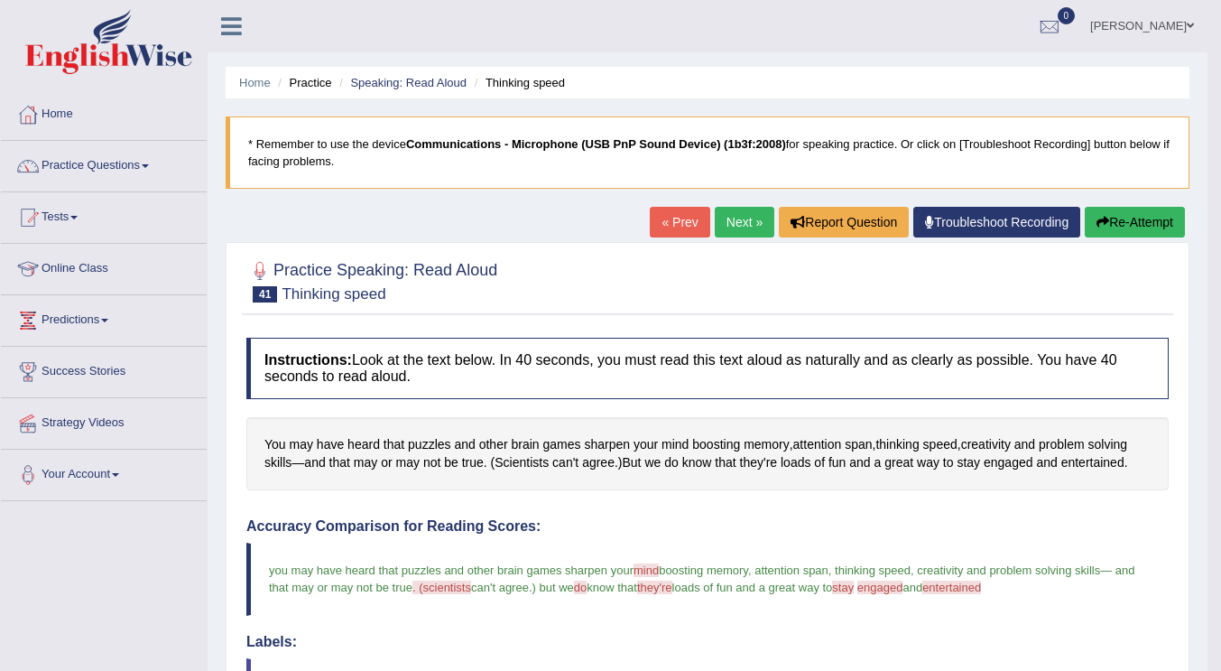
click at [736, 221] on link "Next »" at bounding box center [745, 222] width 60 height 31
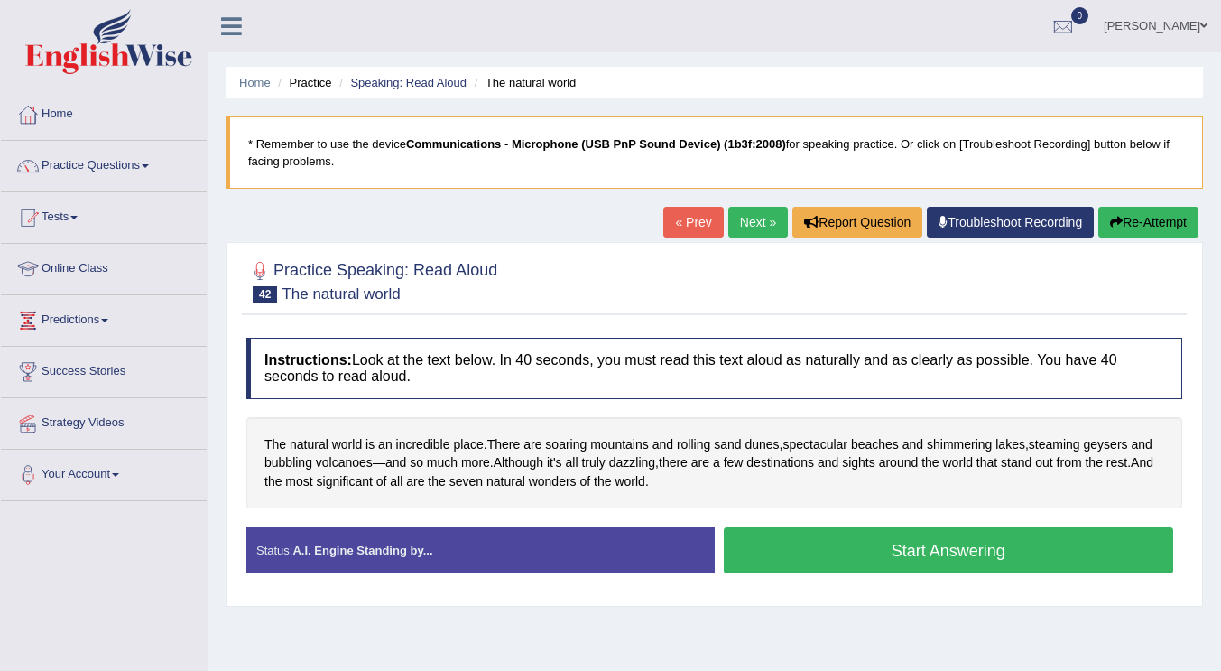
click at [800, 549] on button "Start Answering" at bounding box center [949, 550] width 450 height 46
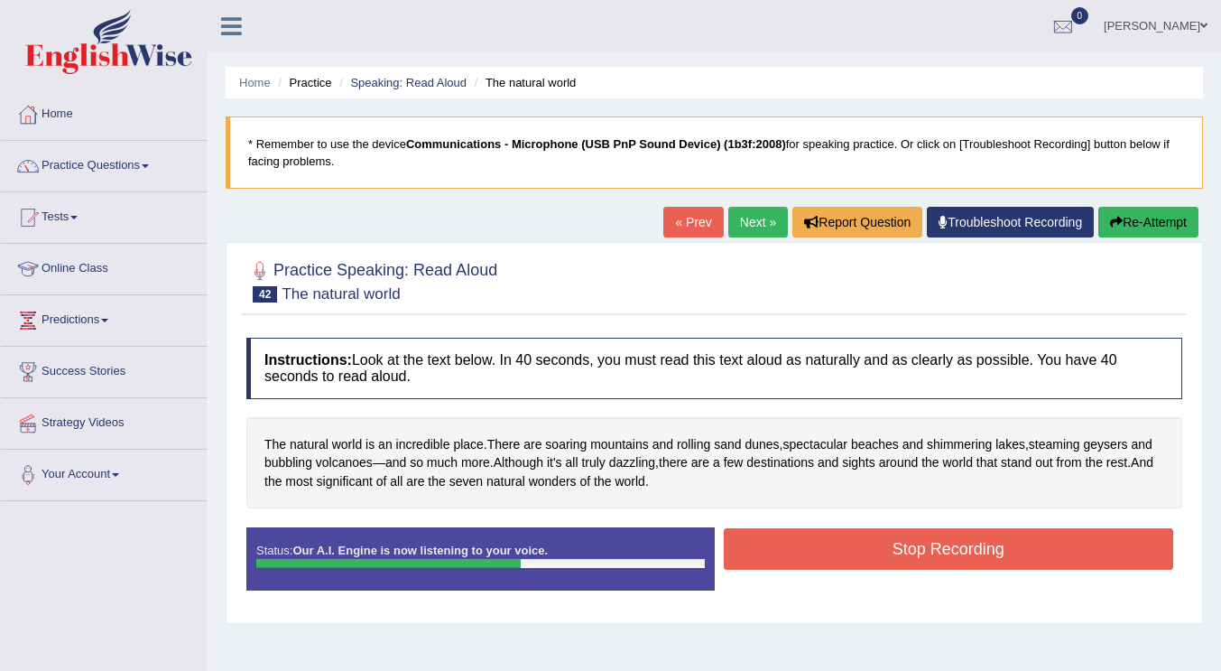
click at [850, 551] on button "Stop Recording" at bounding box center [949, 549] width 450 height 42
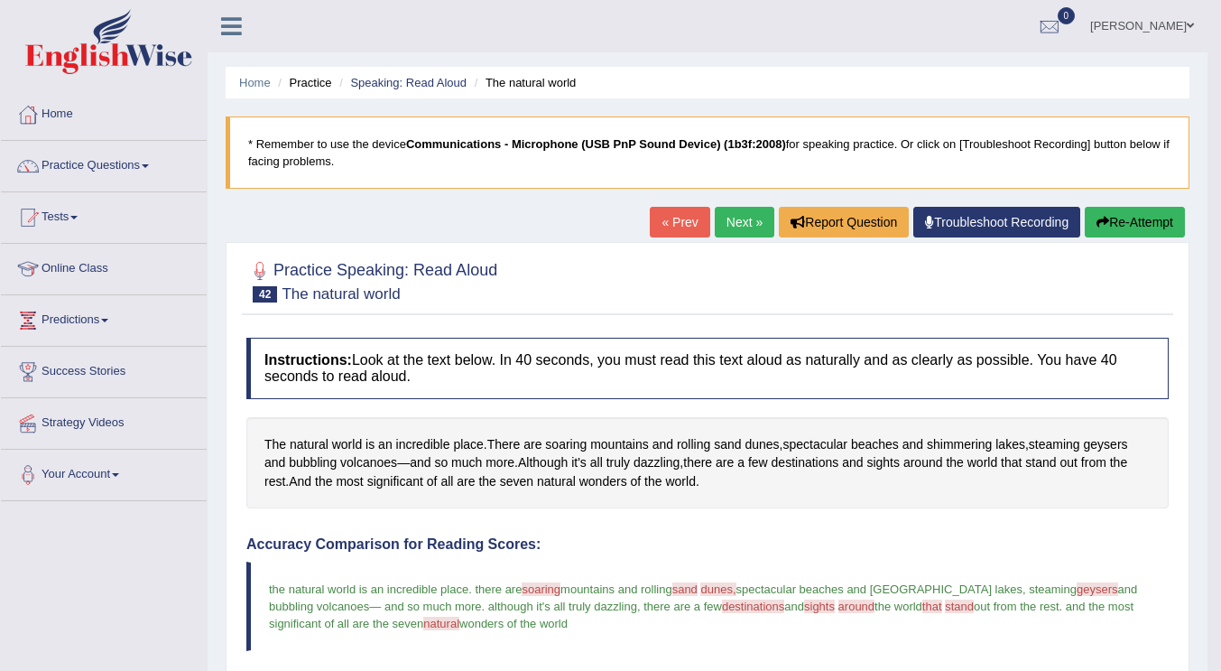
click at [748, 225] on link "Next »" at bounding box center [745, 222] width 60 height 31
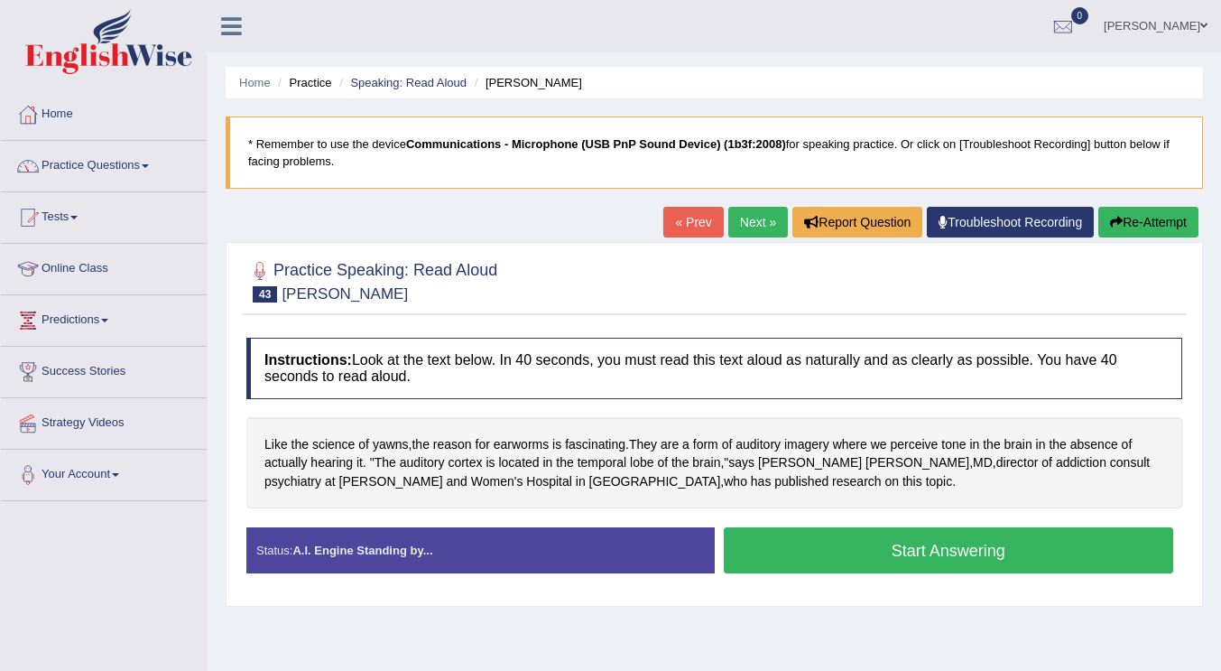
click at [790, 550] on button "Start Answering" at bounding box center [949, 550] width 450 height 46
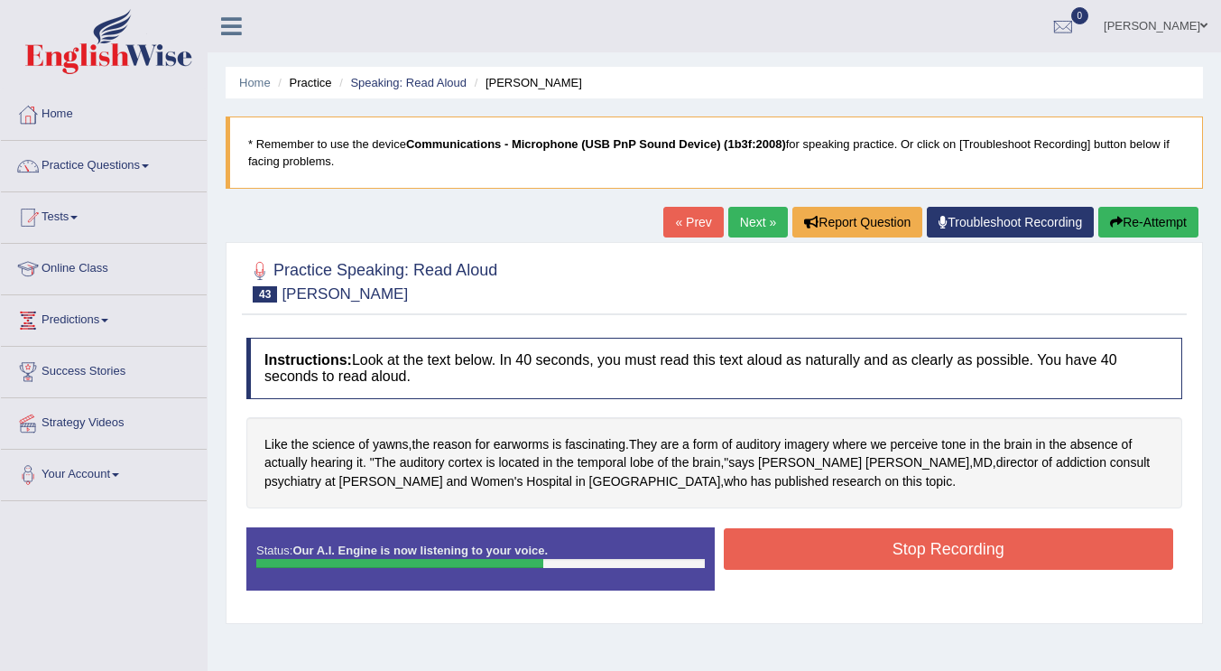
click at [790, 550] on button "Stop Recording" at bounding box center [949, 549] width 450 height 42
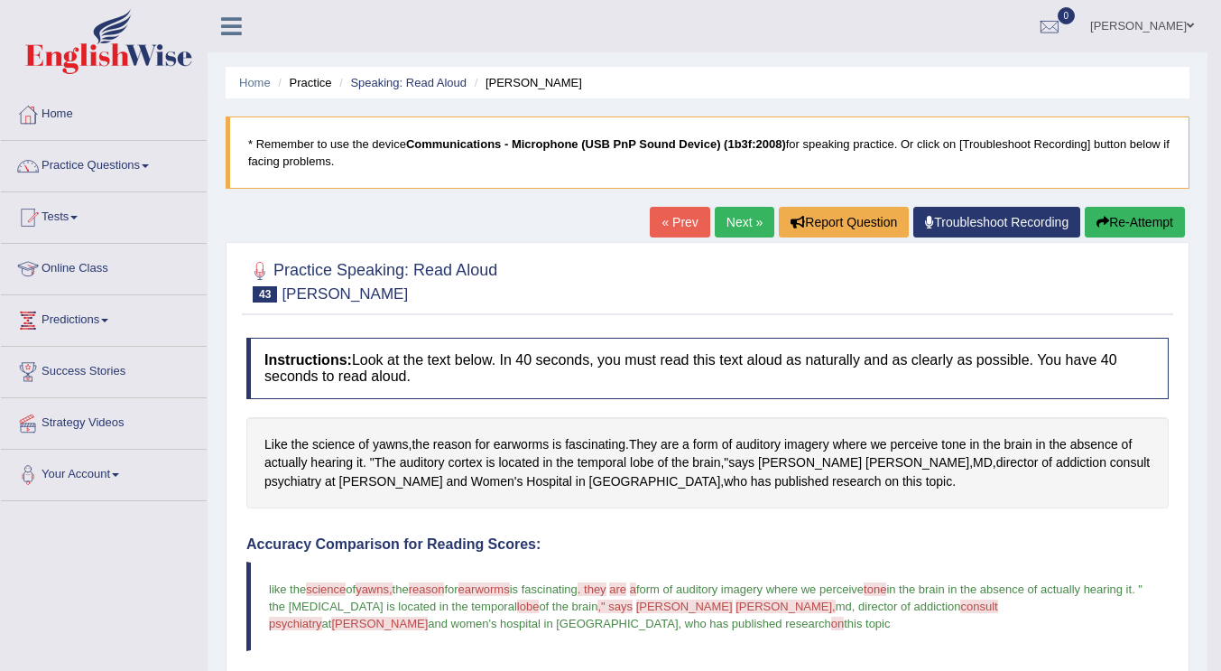
click at [752, 221] on link "Next »" at bounding box center [745, 222] width 60 height 31
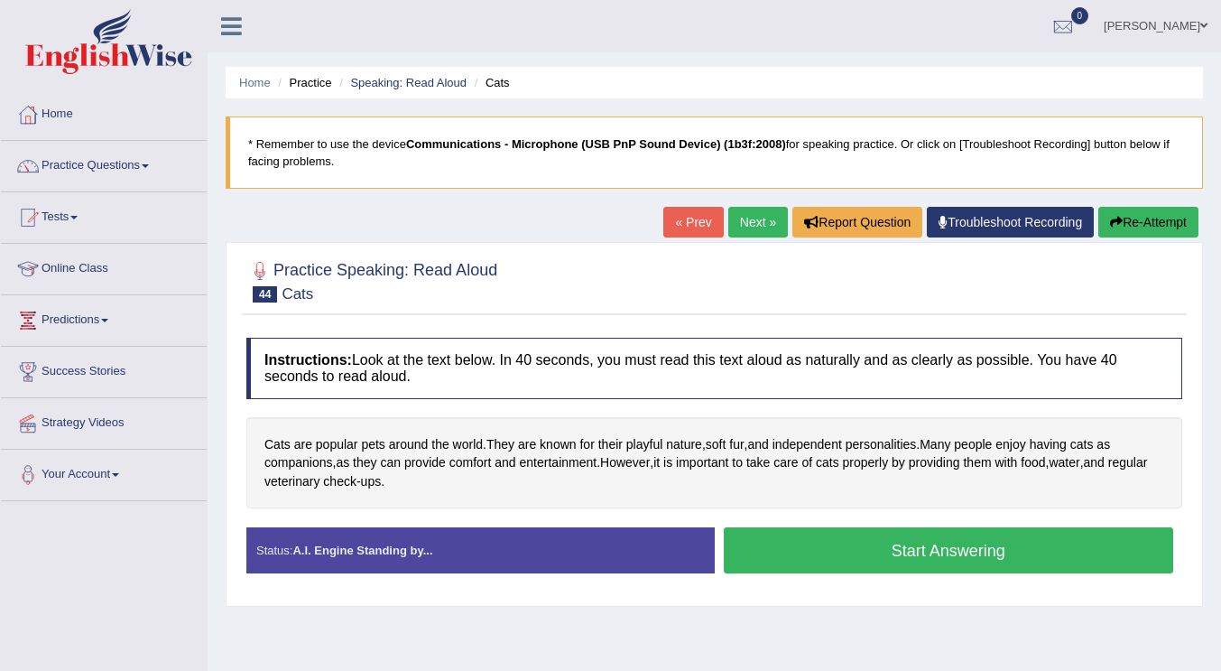
click at [771, 544] on button "Start Answering" at bounding box center [949, 550] width 450 height 46
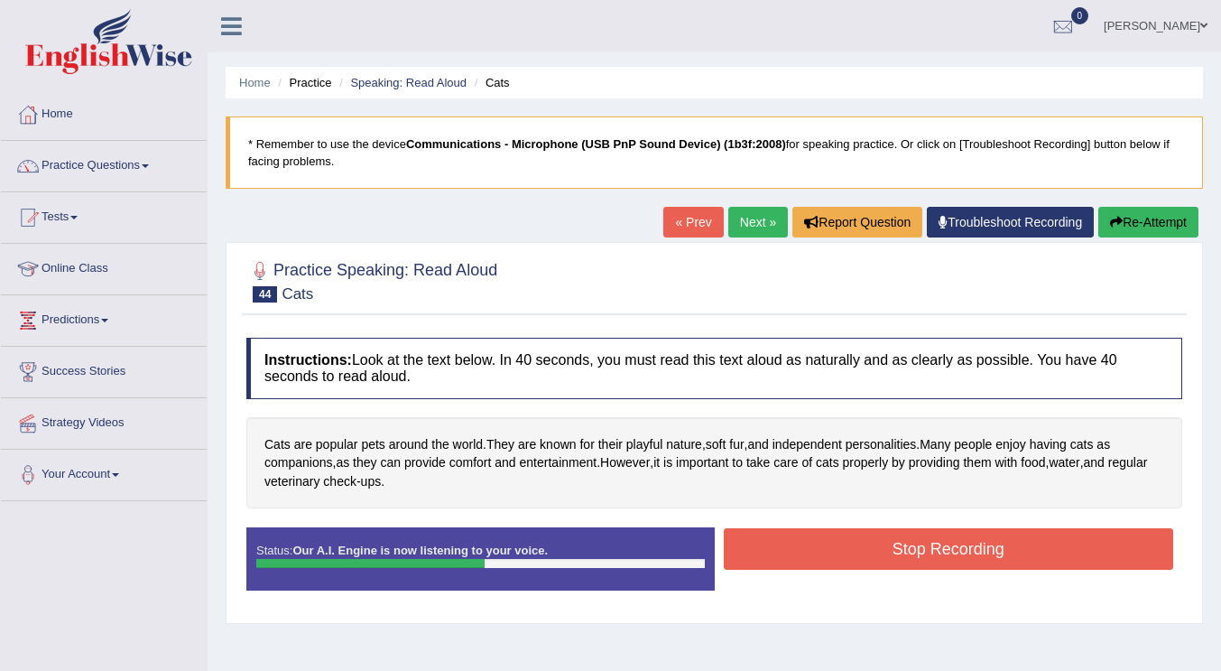
click at [771, 544] on button "Stop Recording" at bounding box center [949, 549] width 450 height 42
